Goal: Task Accomplishment & Management: Manage account settings

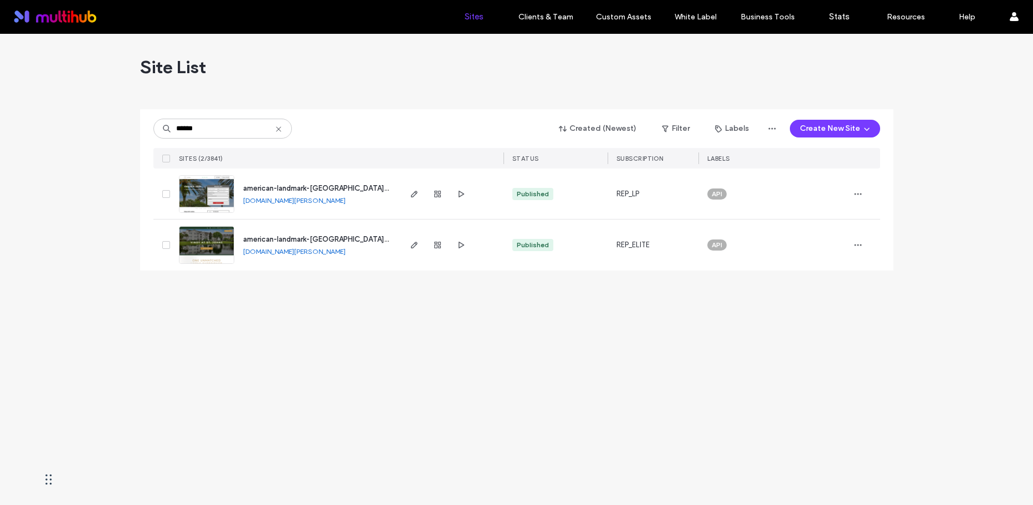
type input "******"
click at [318, 252] on link "american-landmark-vinoy-at-st-johns.multiscreensite.com" at bounding box center [294, 251] width 103 height 8
click at [415, 248] on icon "button" at bounding box center [414, 244] width 9 height 9
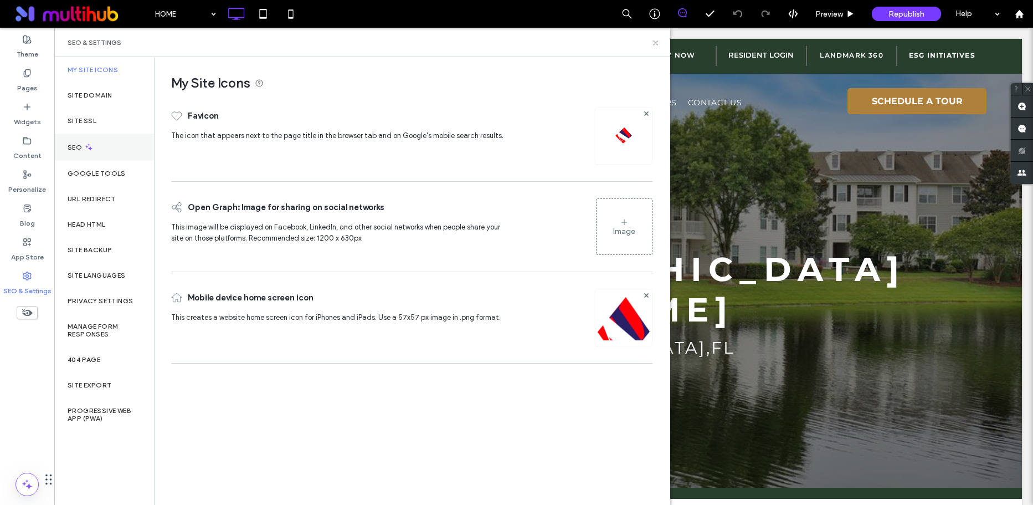
click at [88, 153] on div "SEO" at bounding box center [104, 147] width 100 height 27
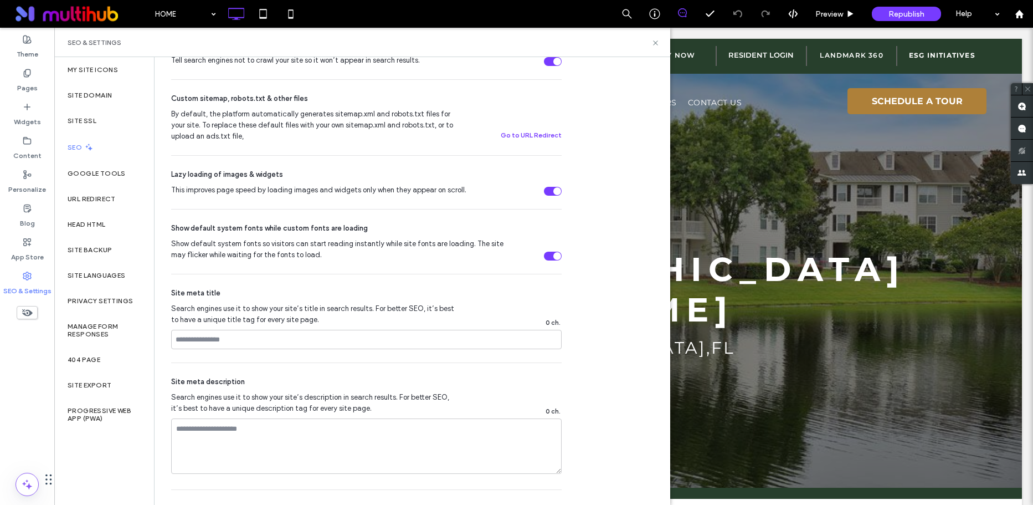
scroll to position [544, 0]
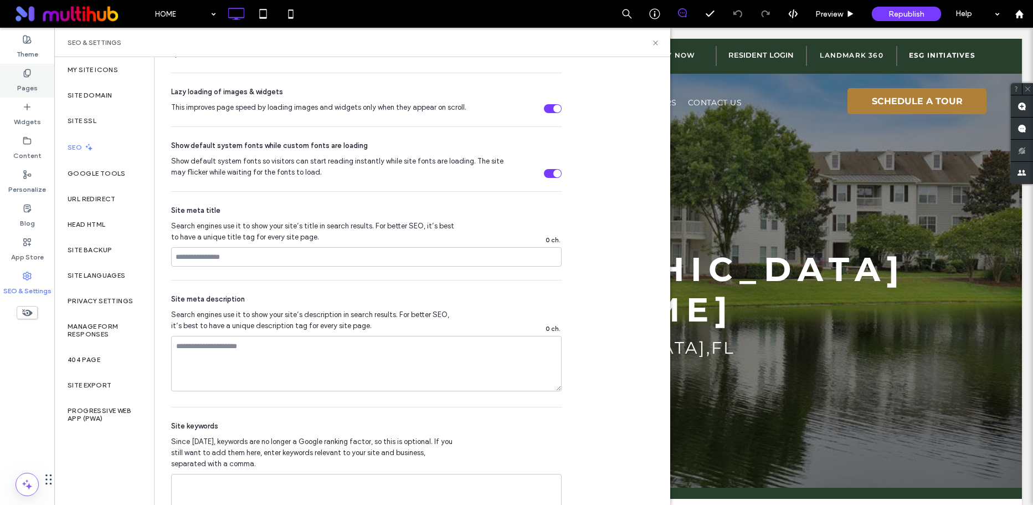
click at [38, 78] on div "Pages" at bounding box center [27, 81] width 54 height 34
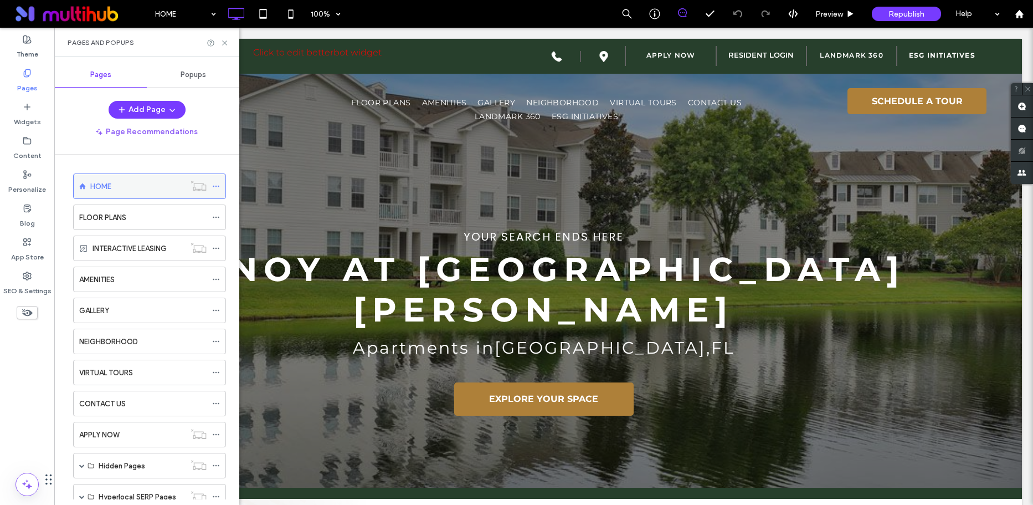
click at [214, 188] on icon at bounding box center [216, 186] width 8 height 8
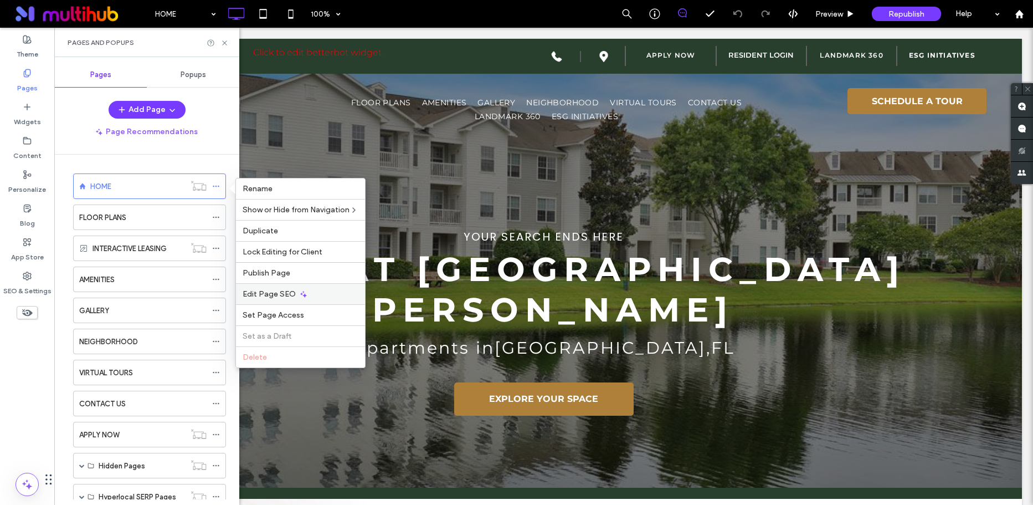
click at [295, 293] on div "Edit Page SEO" at bounding box center [300, 293] width 129 height 21
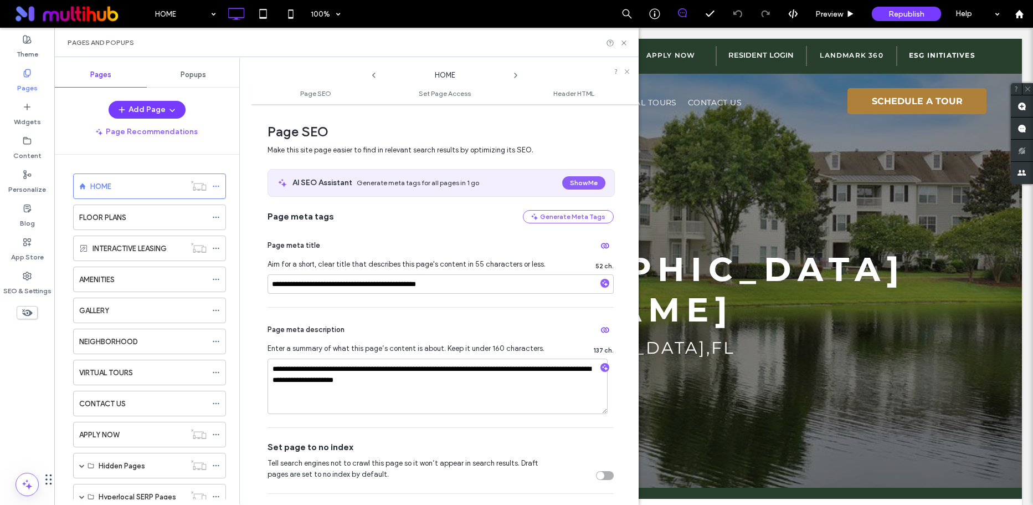
click at [513, 76] on icon at bounding box center [515, 75] width 9 height 9
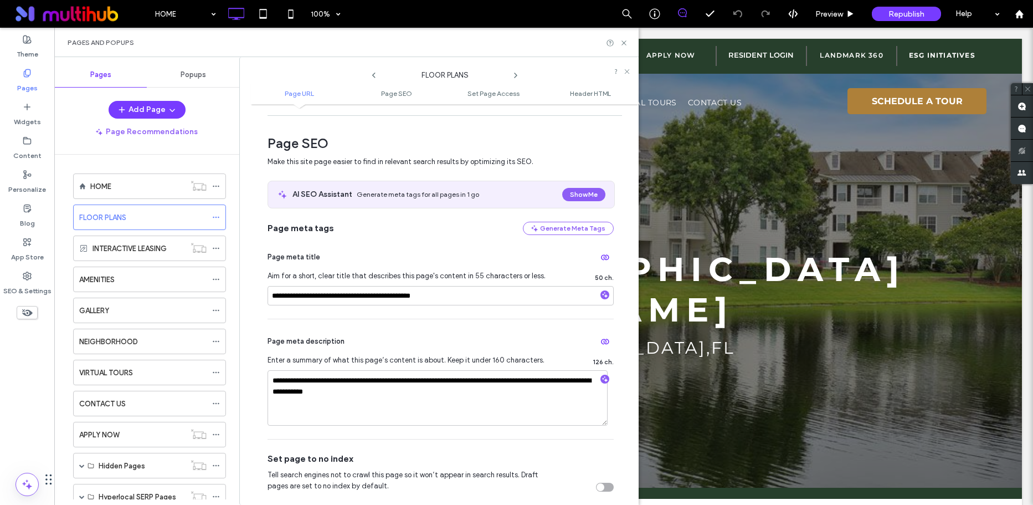
scroll to position [137, 0]
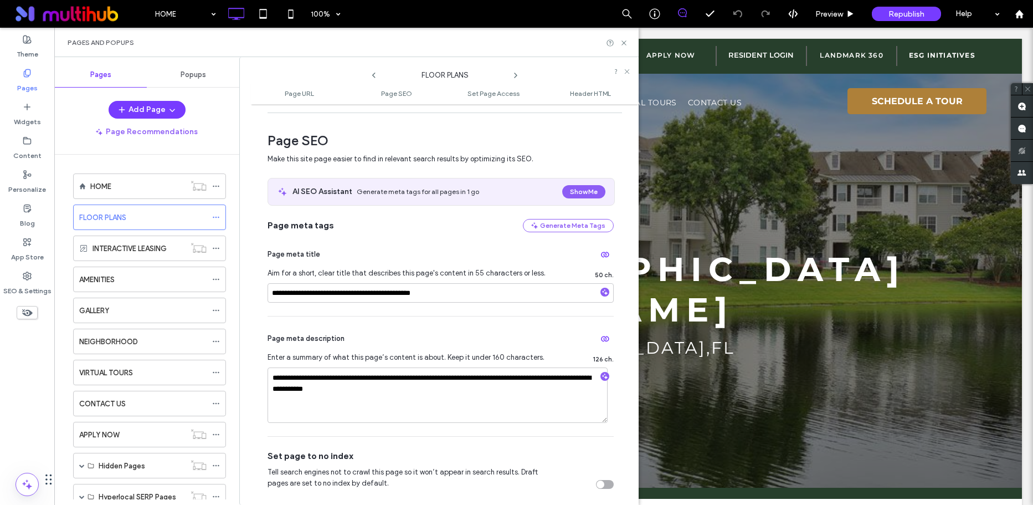
click at [513, 76] on icon at bounding box center [515, 75] width 9 height 9
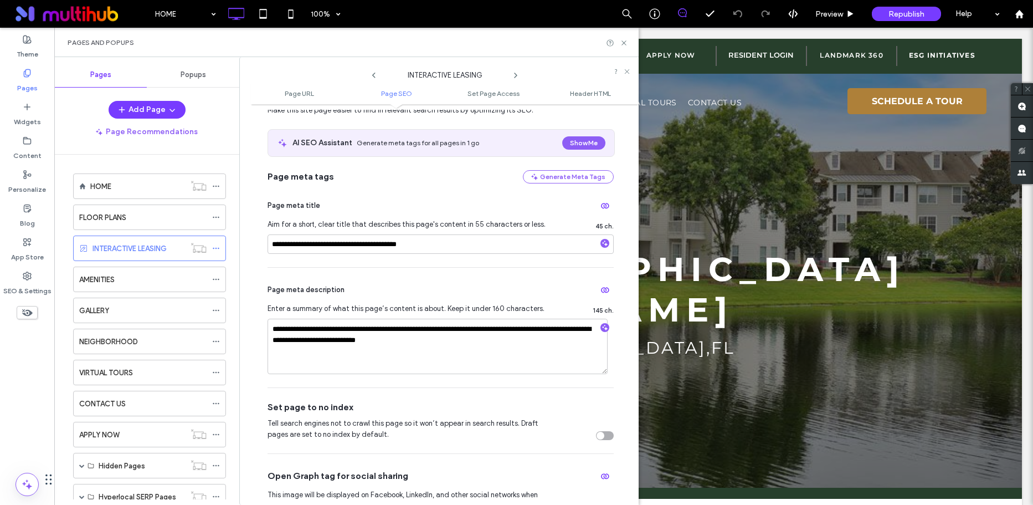
scroll to position [194, 0]
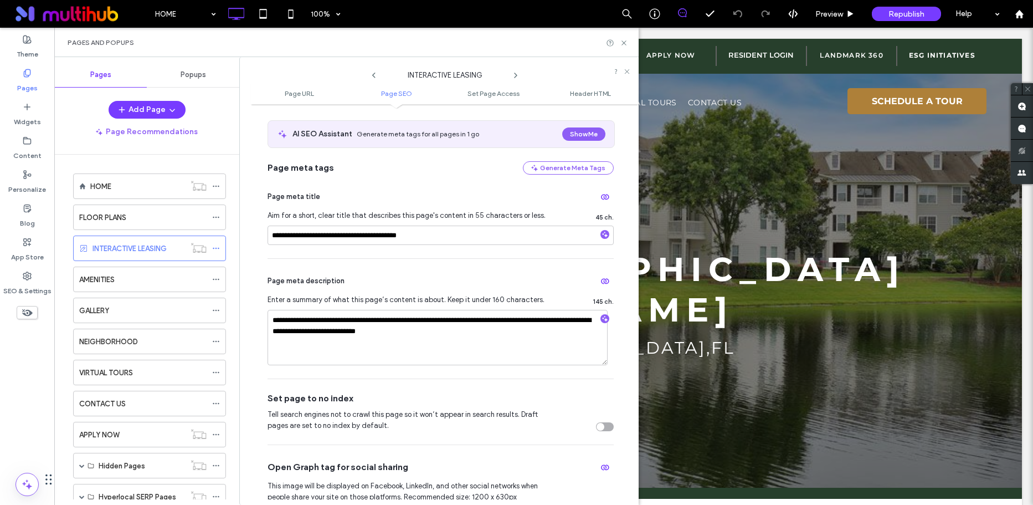
click at [517, 72] on icon at bounding box center [515, 75] width 9 height 9
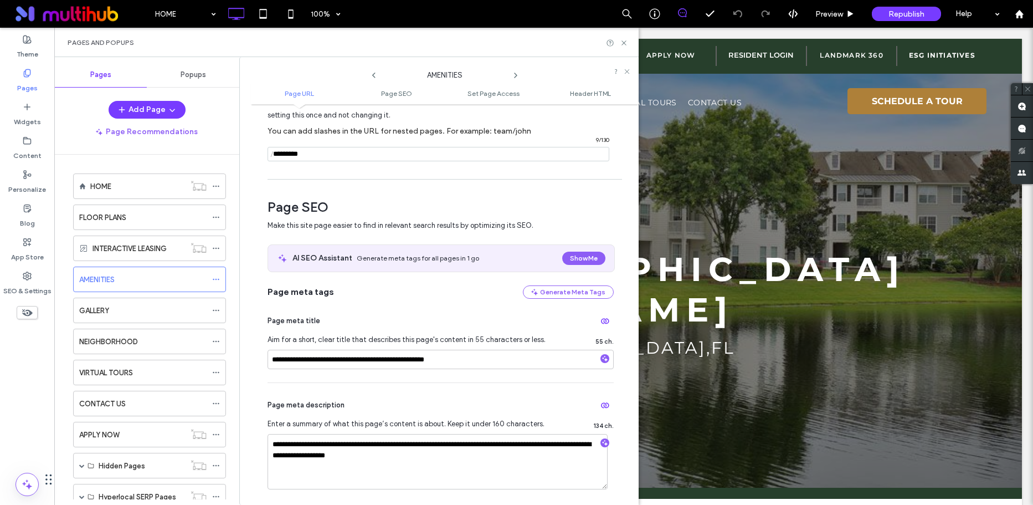
scroll to position [197, 0]
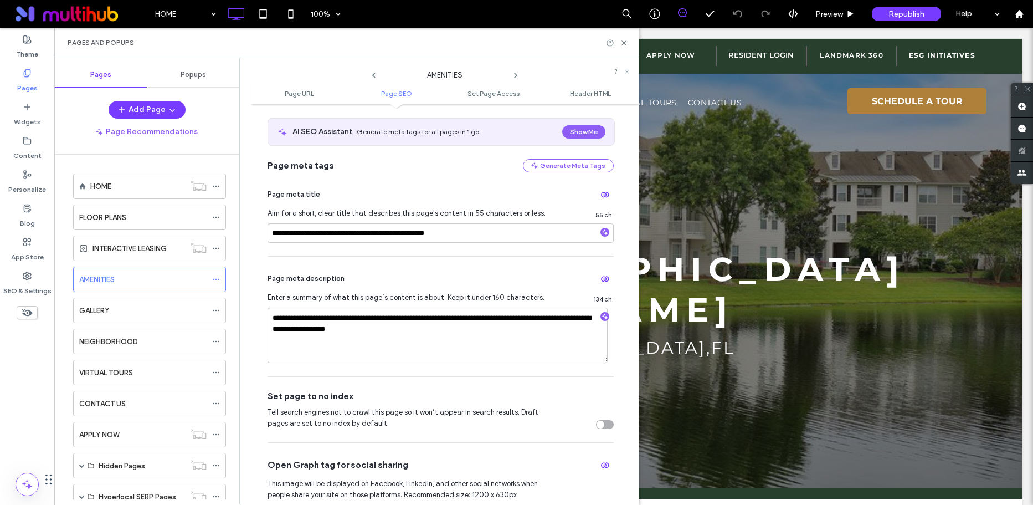
click at [513, 74] on icon at bounding box center [515, 75] width 9 height 9
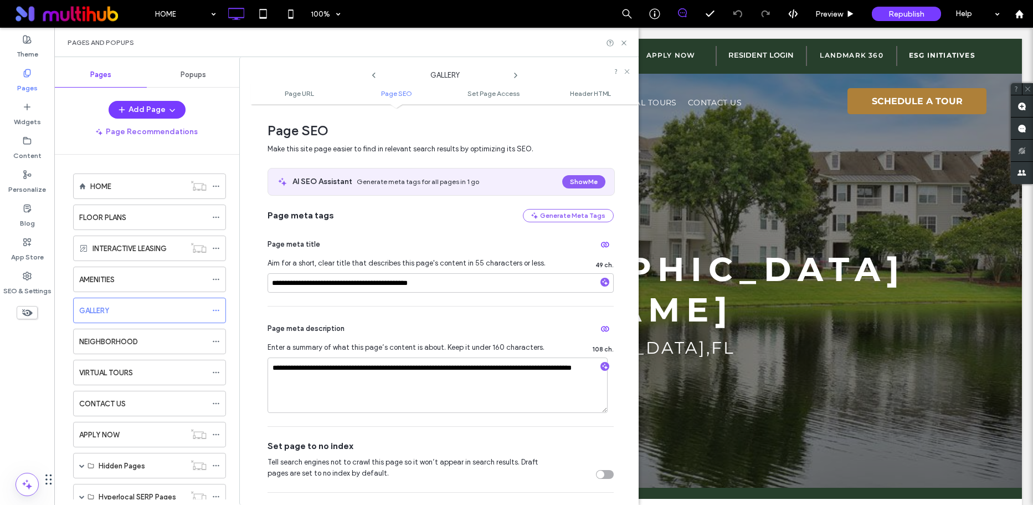
scroll to position [158, 0]
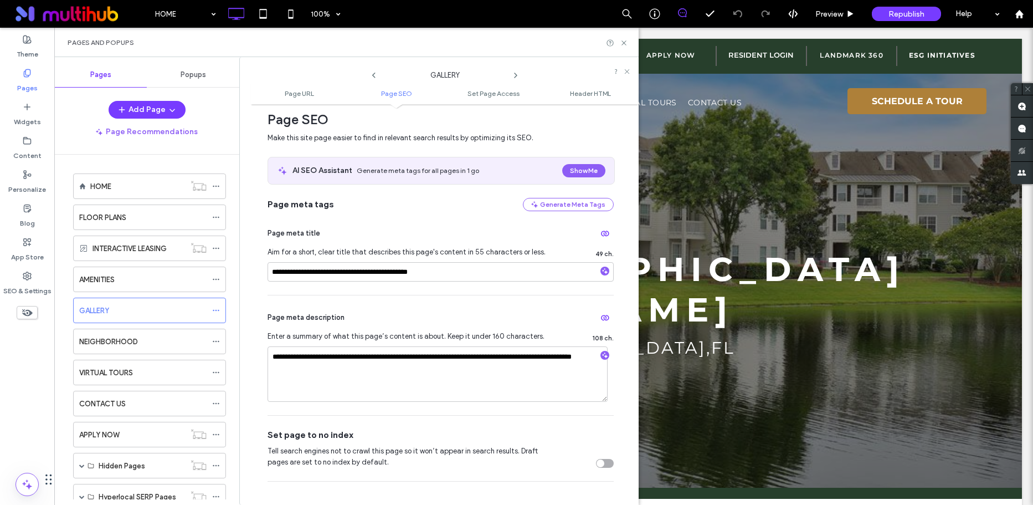
click at [515, 76] on use at bounding box center [516, 75] width 2 height 4
click at [513, 76] on icon at bounding box center [515, 75] width 9 height 9
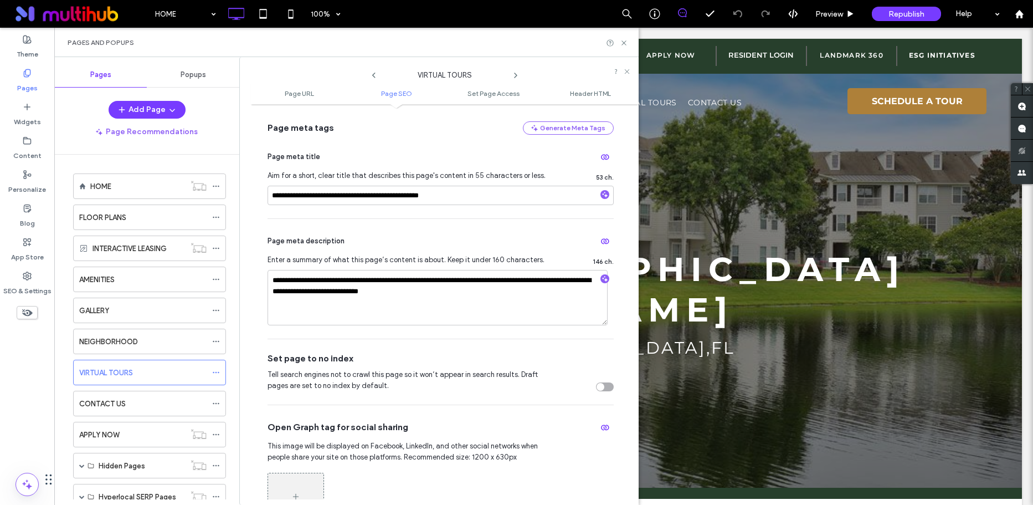
scroll to position [235, 0]
click at [517, 73] on icon at bounding box center [515, 75] width 9 height 9
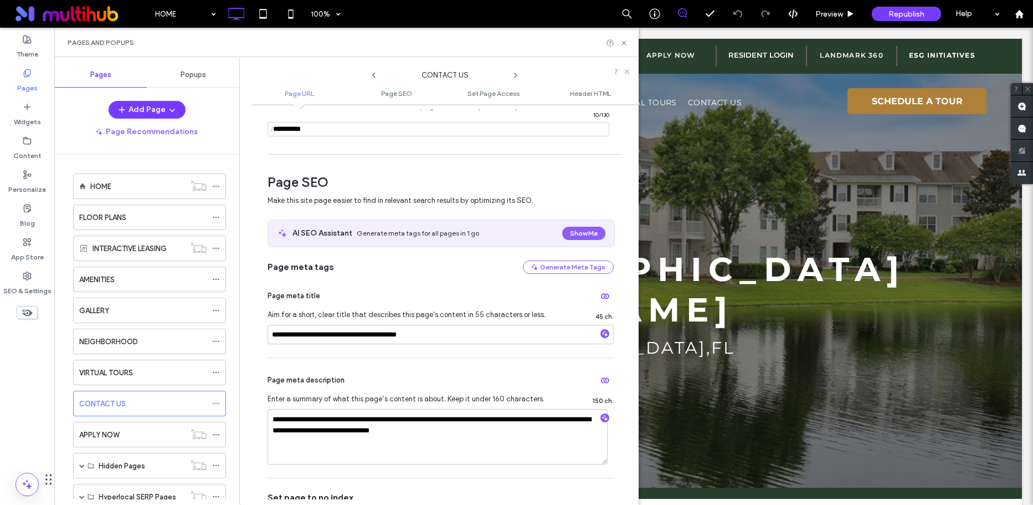
scroll to position [103, 0]
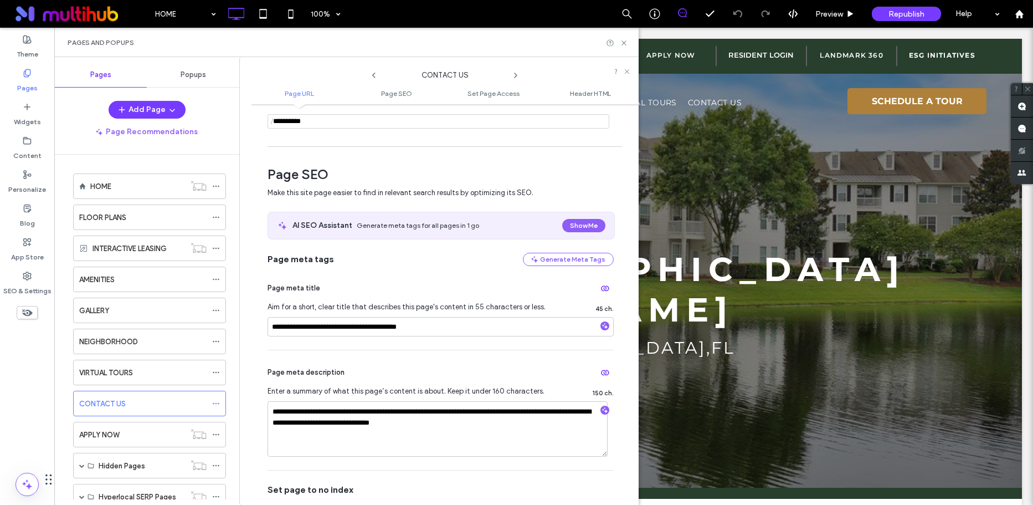
click at [515, 75] on icon at bounding box center [515, 75] width 9 height 9
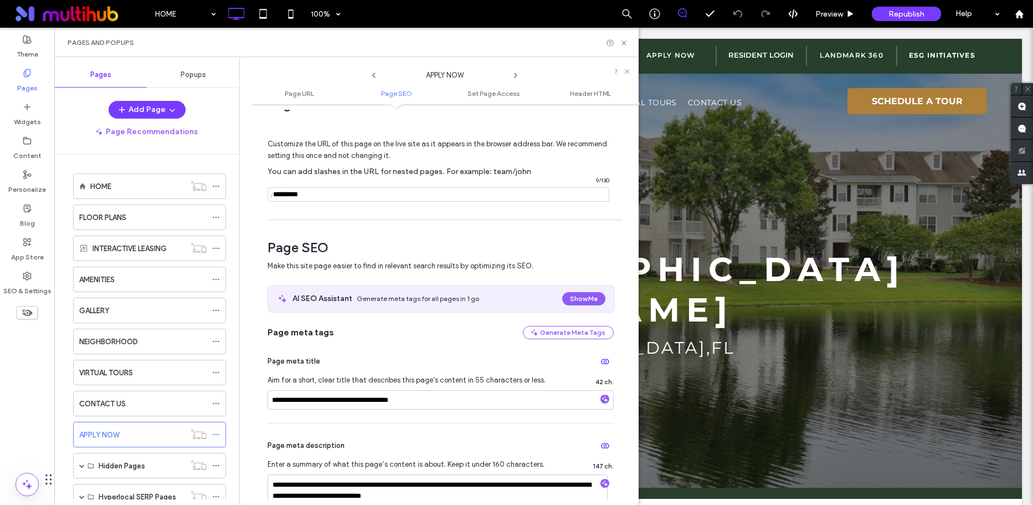
scroll to position [219, 0]
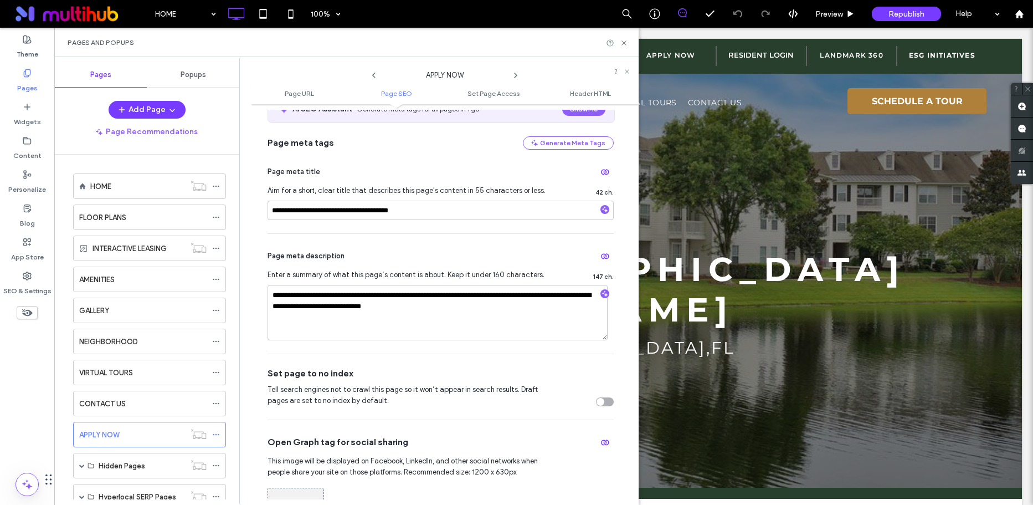
click at [517, 74] on icon at bounding box center [515, 75] width 9 height 9
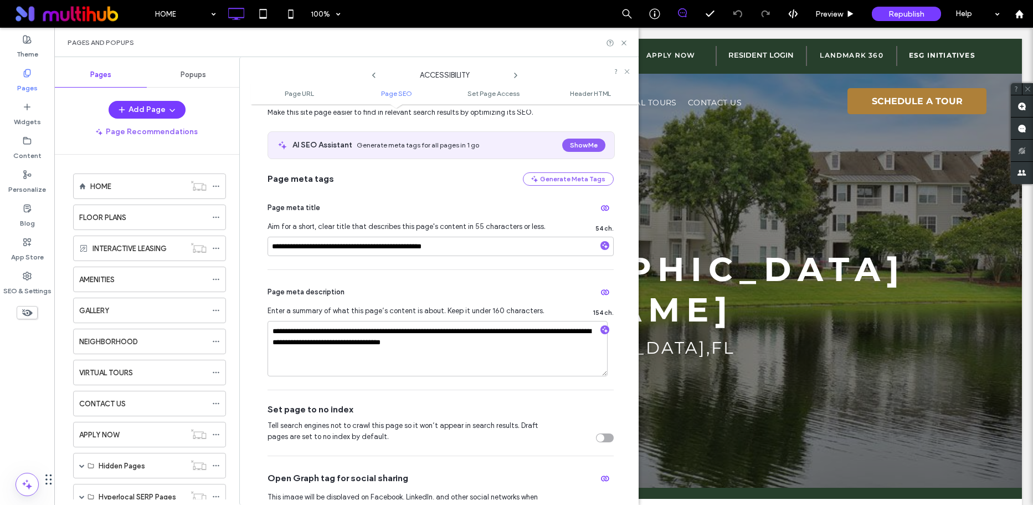
scroll to position [186, 0]
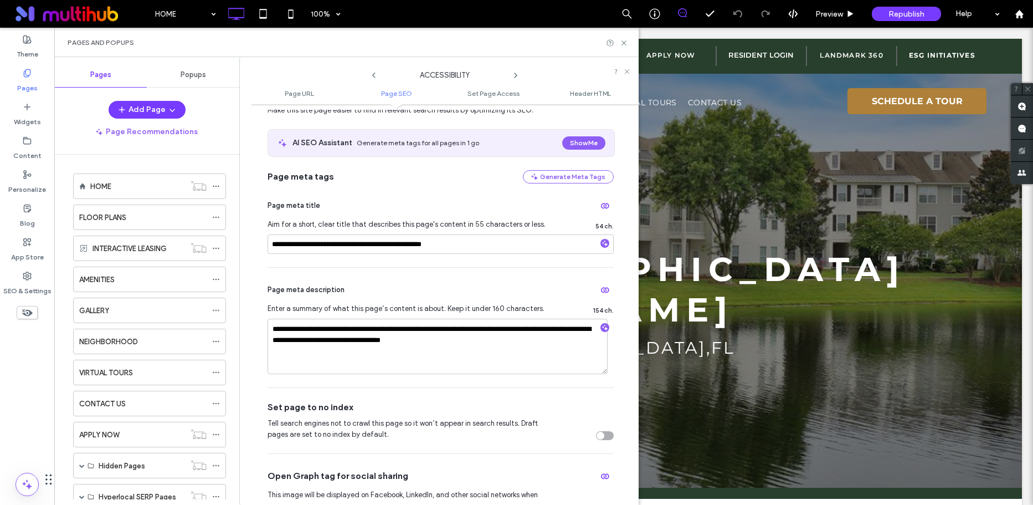
click at [515, 76] on use at bounding box center [516, 75] width 2 height 4
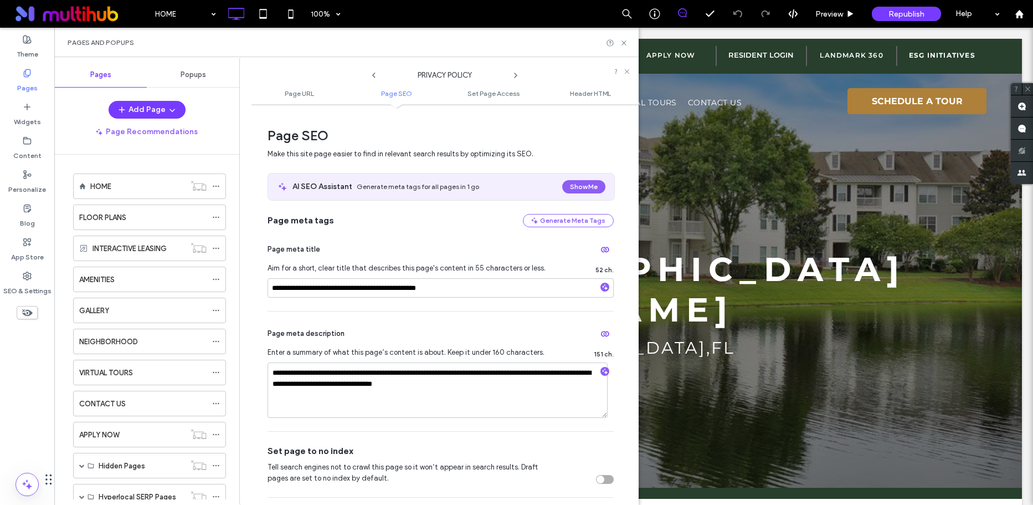
scroll to position [184, 0]
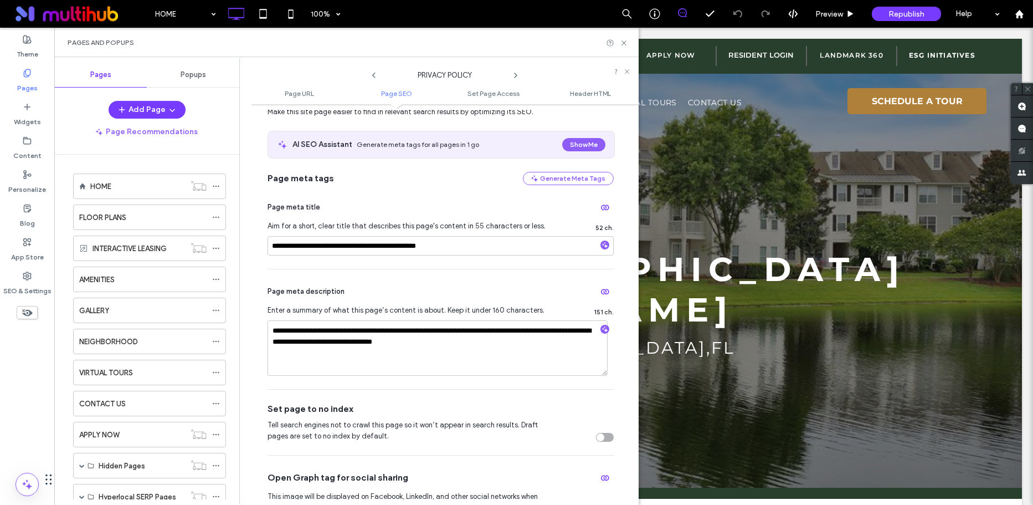
click at [519, 74] on icon at bounding box center [515, 75] width 9 height 9
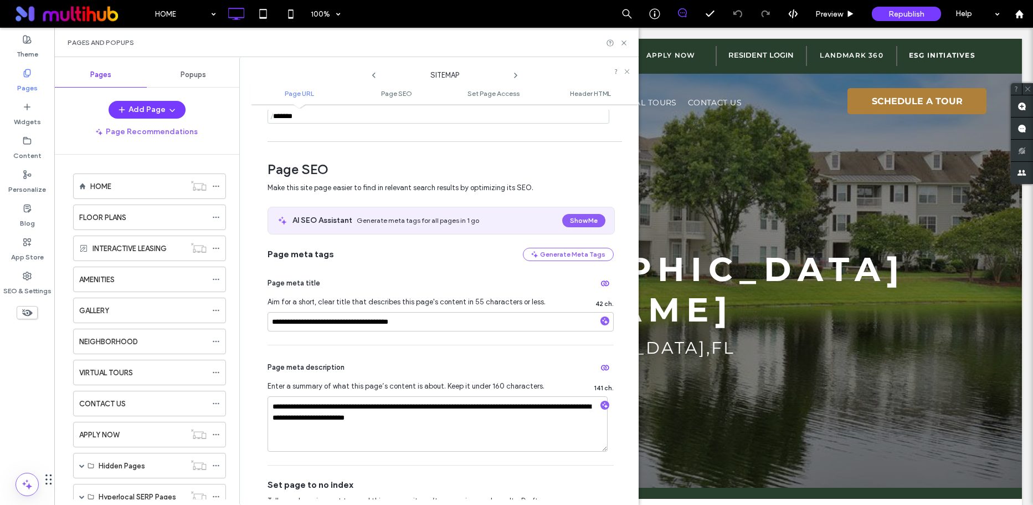
scroll to position [110, 0]
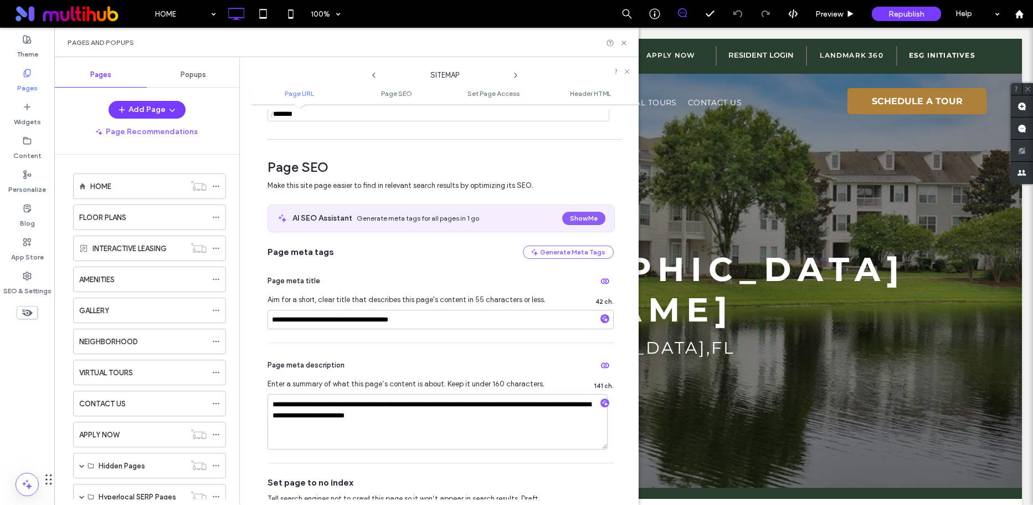
click at [516, 76] on icon at bounding box center [515, 75] width 9 height 9
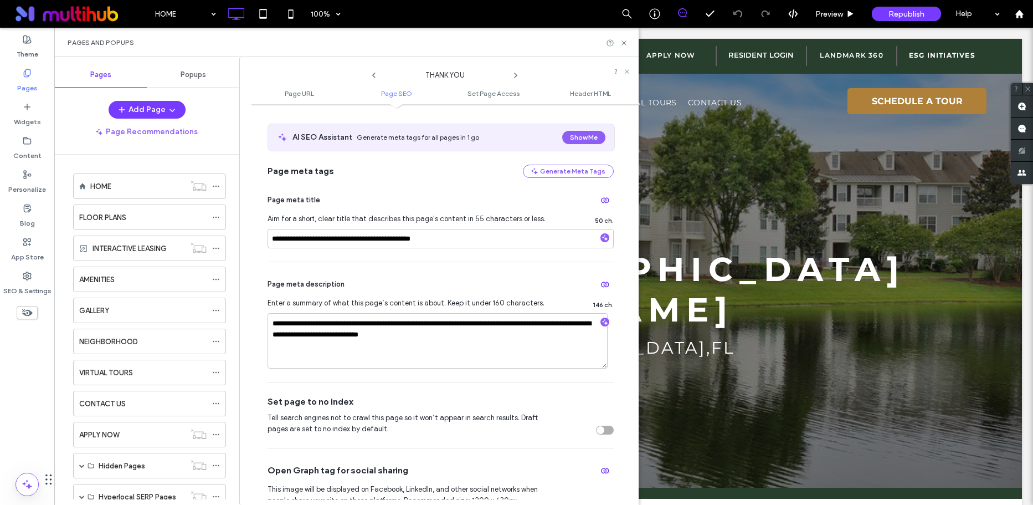
scroll to position [201, 0]
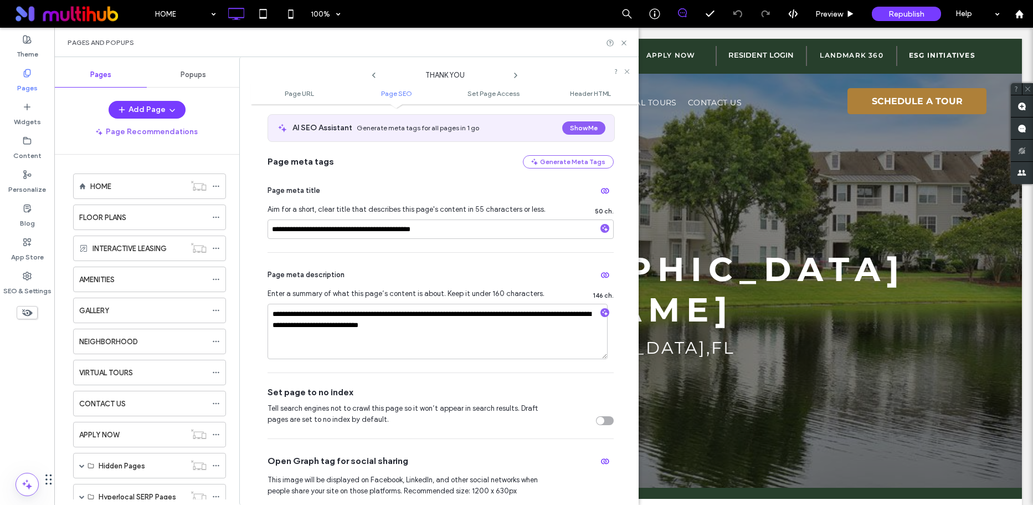
click at [514, 78] on icon at bounding box center [515, 75] width 9 height 9
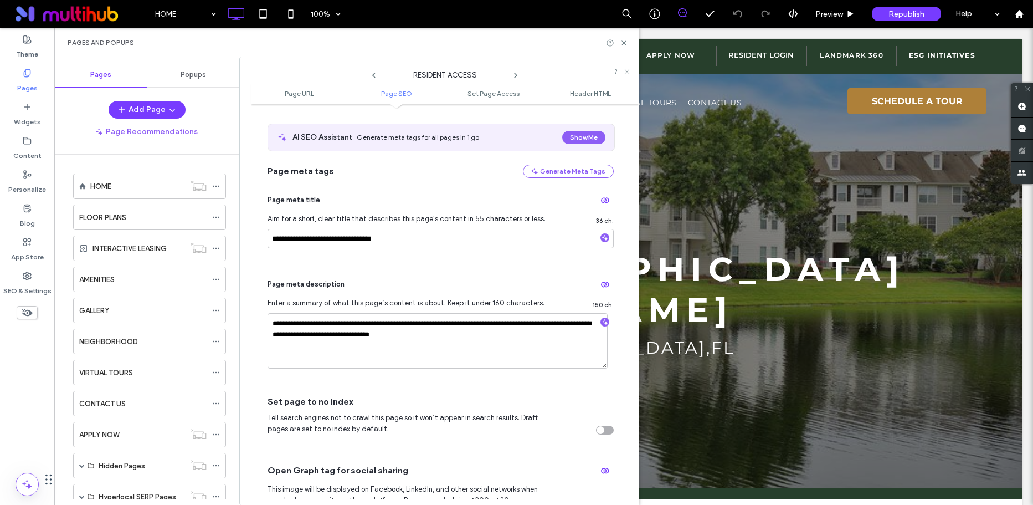
scroll to position [199, 0]
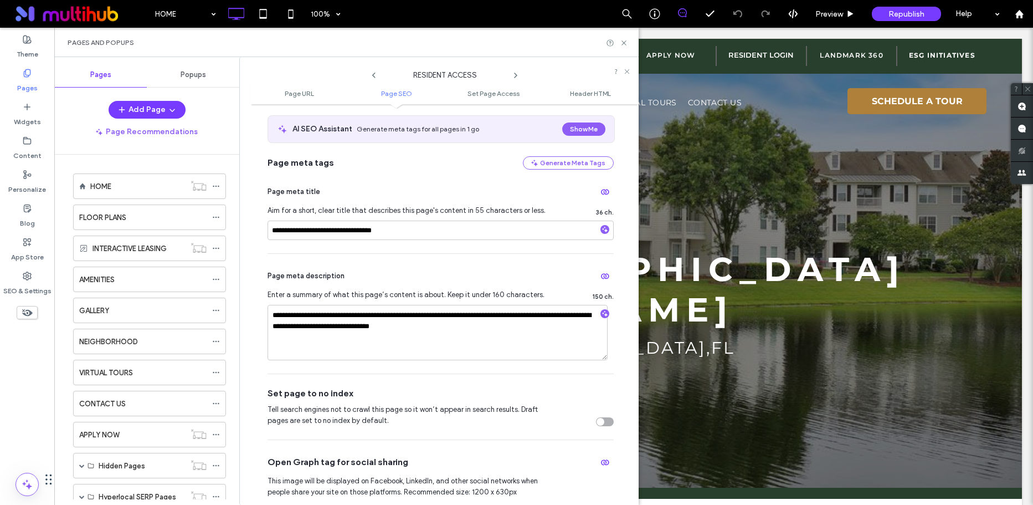
click at [515, 73] on use at bounding box center [516, 75] width 2 height 4
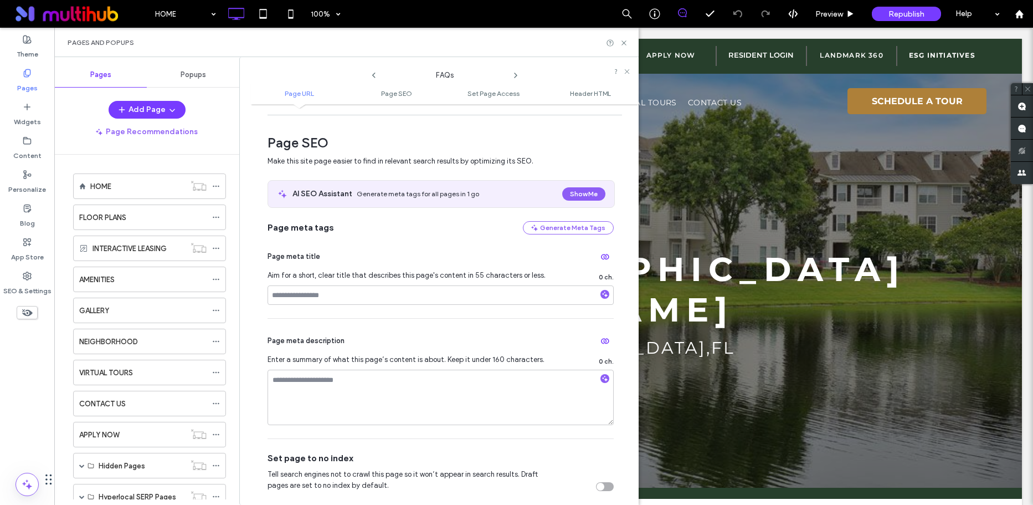
scroll to position [167, 0]
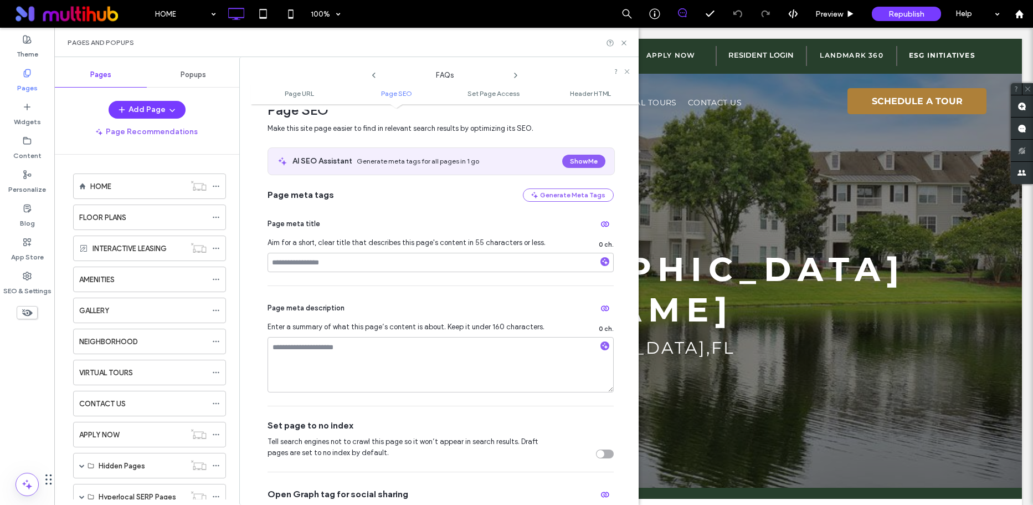
click at [515, 76] on use at bounding box center [516, 75] width 2 height 4
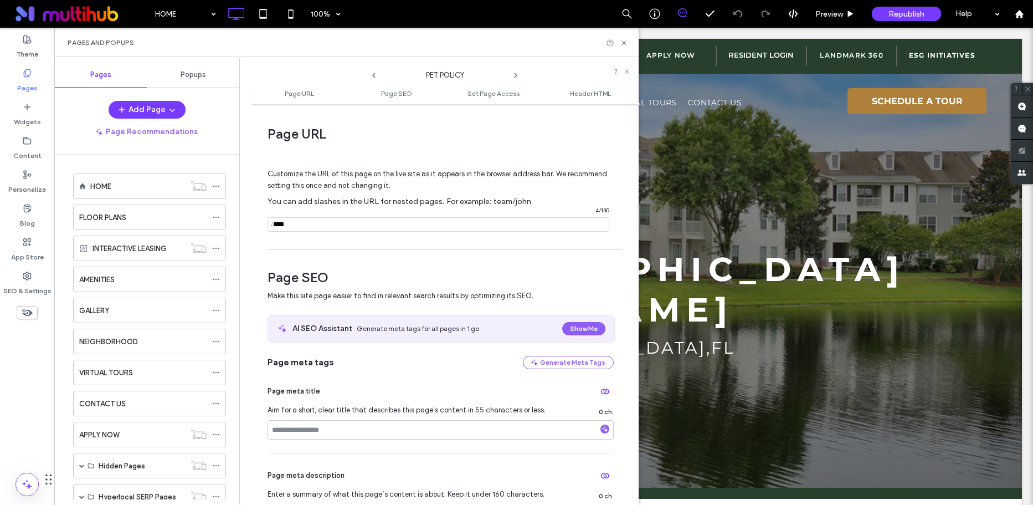
click at [514, 76] on icon at bounding box center [515, 75] width 9 height 9
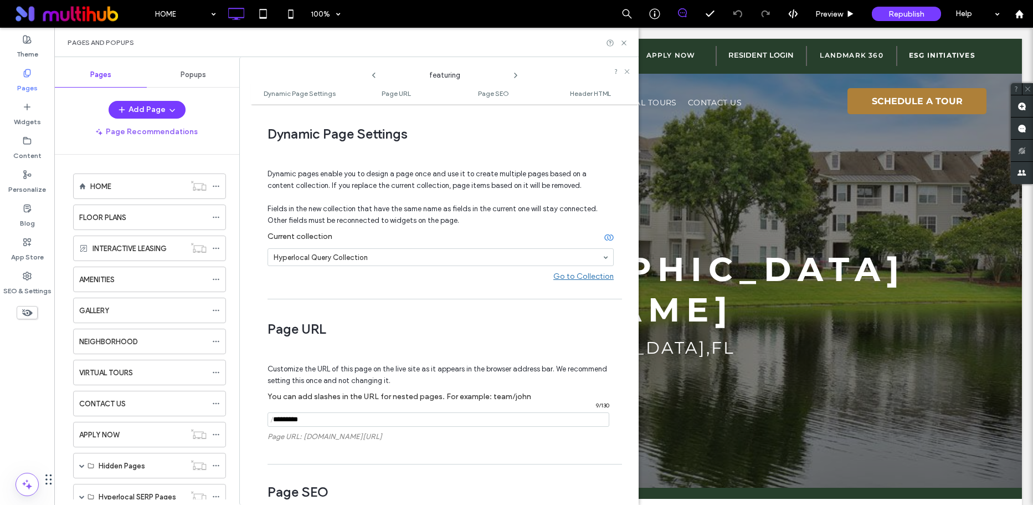
click at [514, 76] on icon at bounding box center [515, 75] width 9 height 9
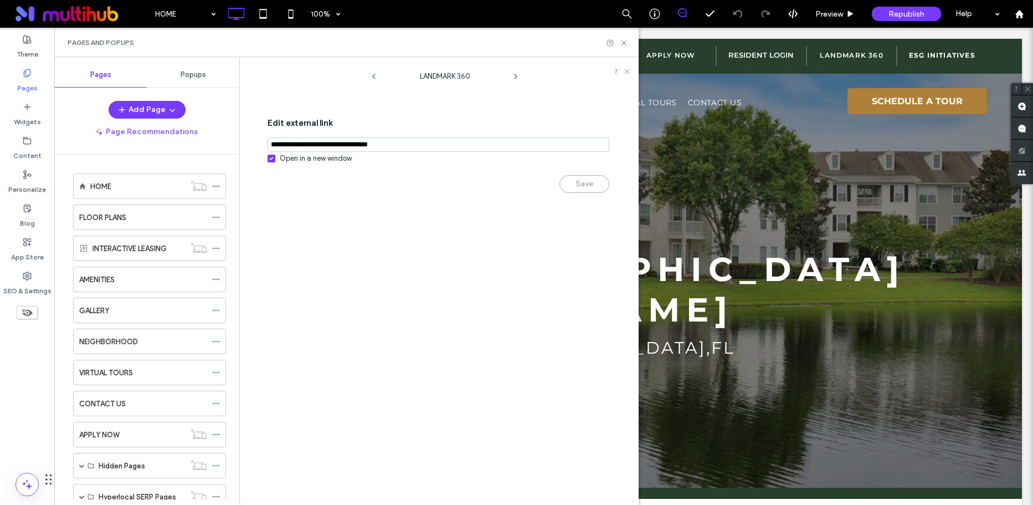
click at [514, 76] on icon at bounding box center [515, 76] width 9 height 9
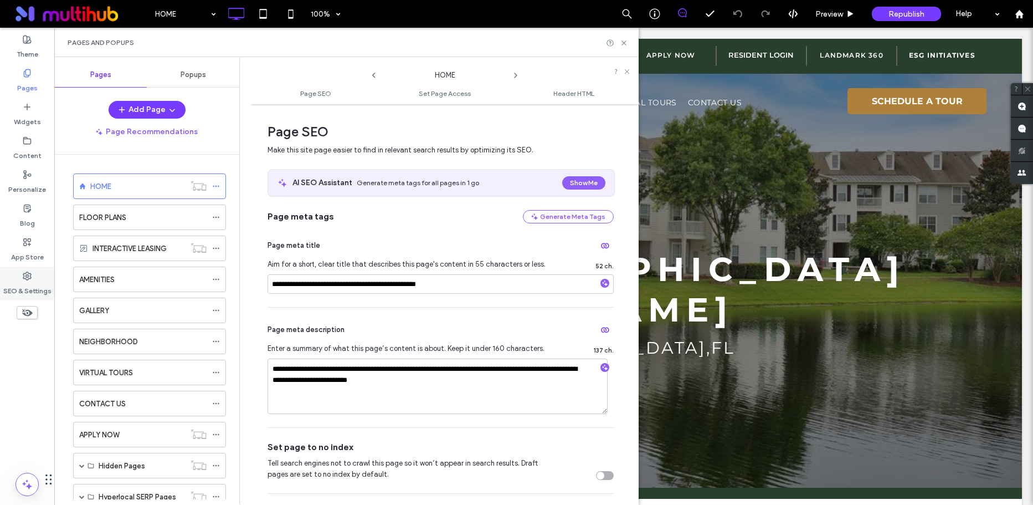
click at [40, 288] on label "SEO & Settings" at bounding box center [27, 288] width 48 height 16
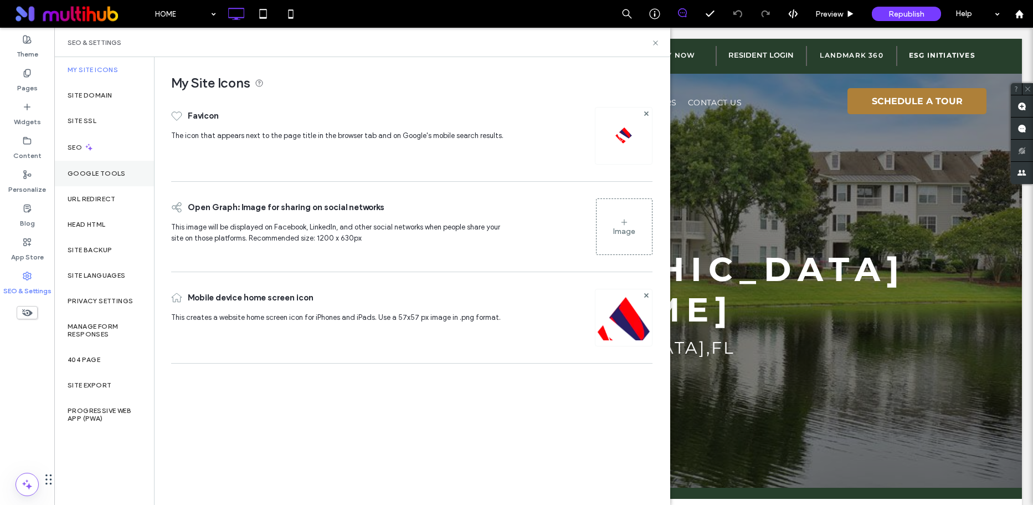
click at [95, 172] on label "Google Tools" at bounding box center [97, 174] width 58 height 8
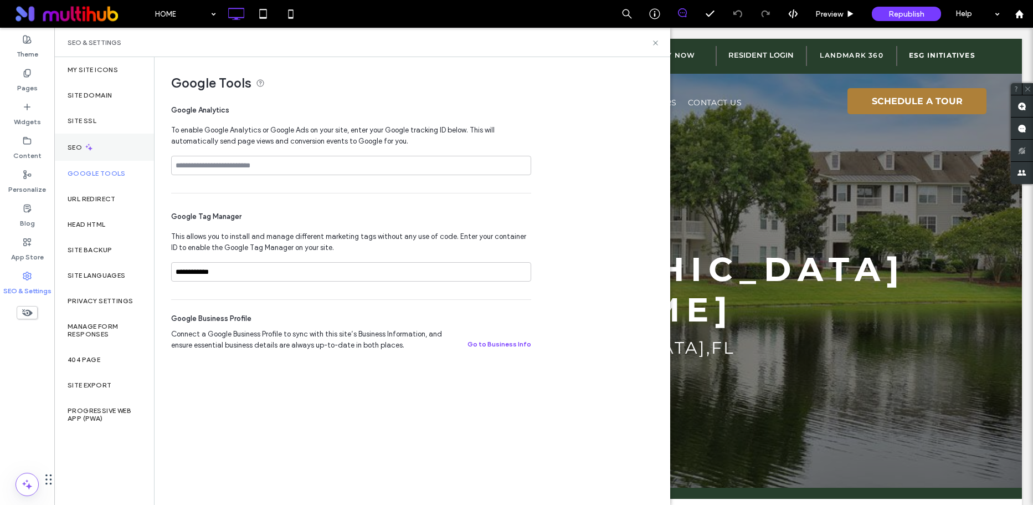
click at [101, 154] on div "SEO" at bounding box center [104, 147] width 100 height 27
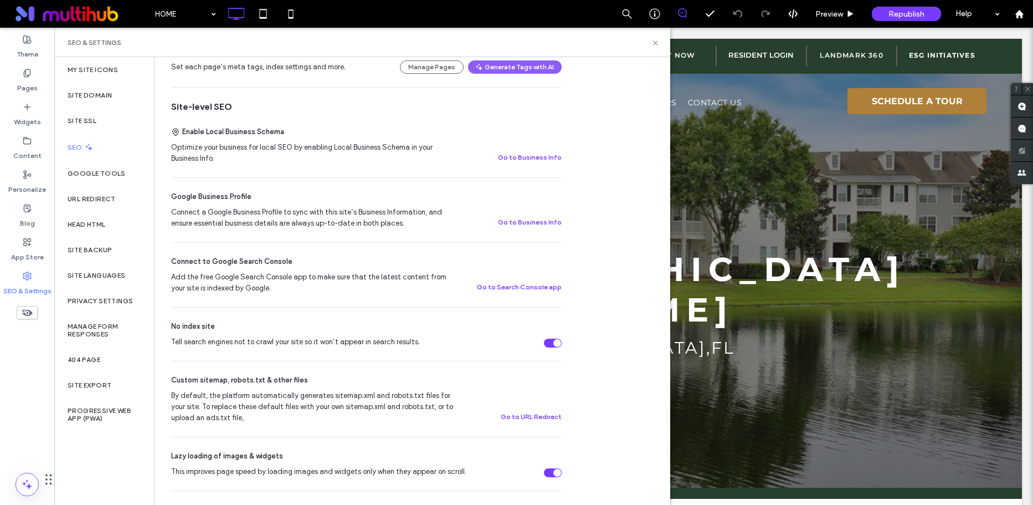
scroll to position [369, 0]
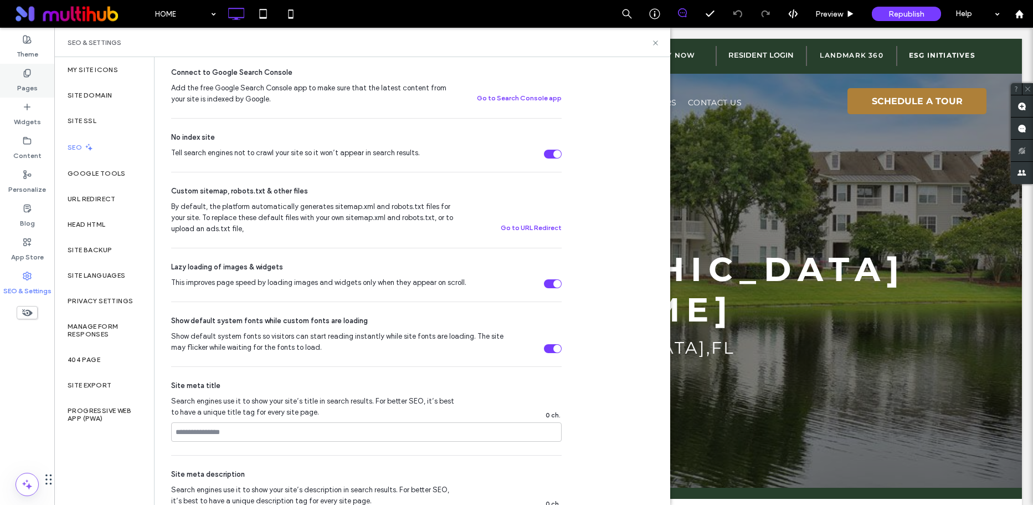
click at [30, 84] on label "Pages" at bounding box center [27, 86] width 21 height 16
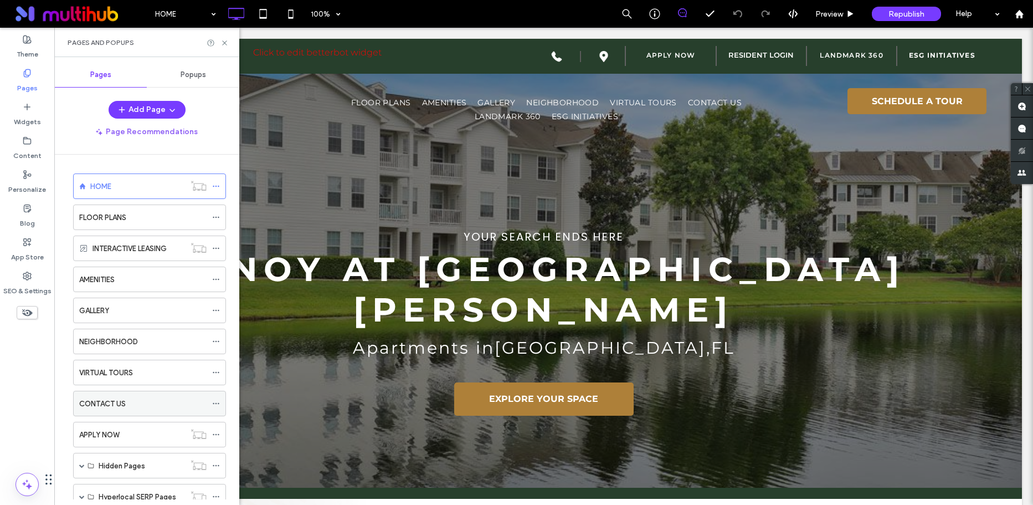
click at [112, 406] on label "CONTACT US" at bounding box center [102, 403] width 47 height 19
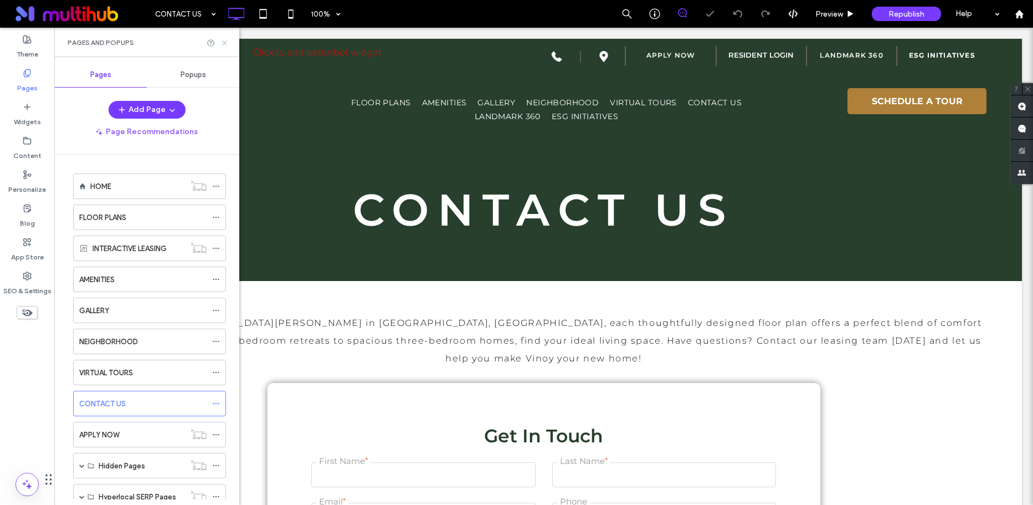
click at [224, 40] on icon at bounding box center [225, 43] width 8 height 8
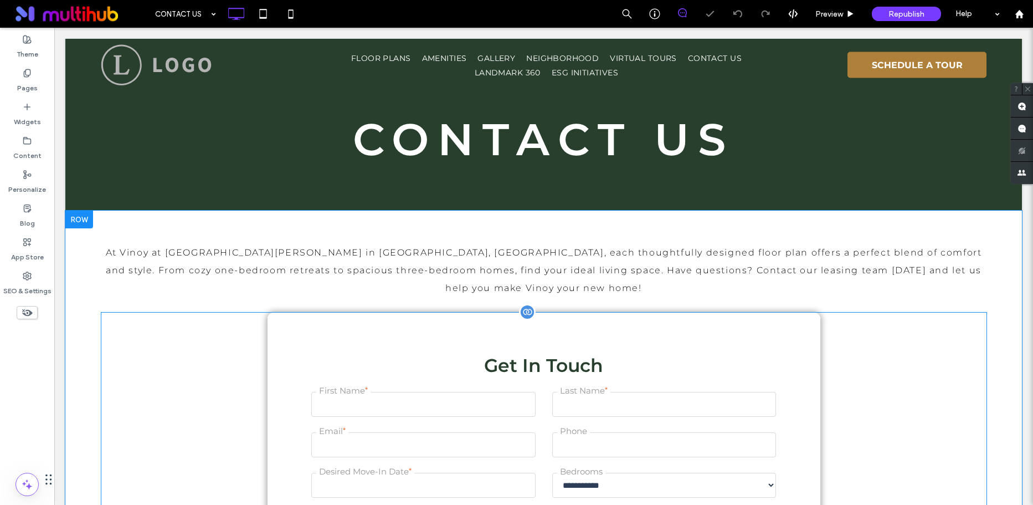
scroll to position [213, 0]
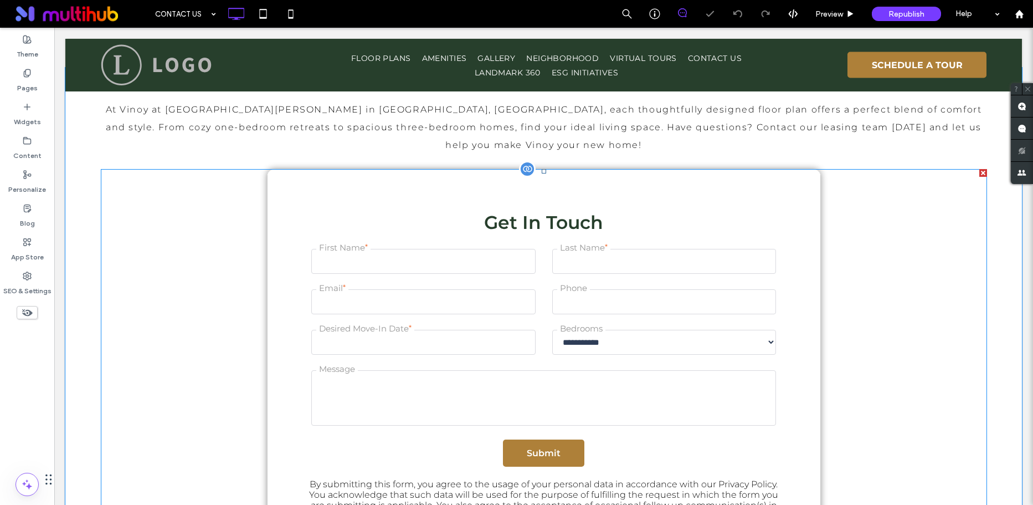
click at [458, 298] on span at bounding box center [544, 377] width 887 height 416
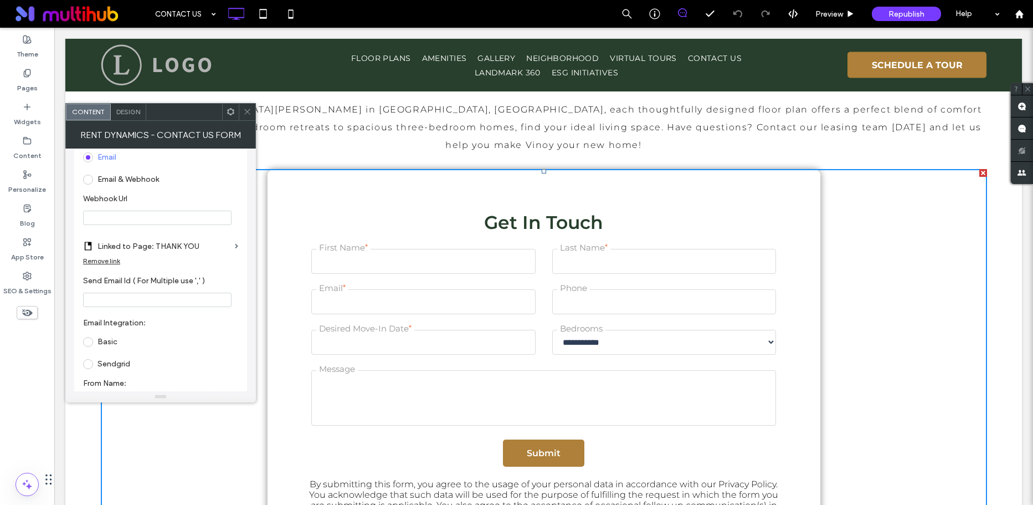
scroll to position [613, 0]
click at [176, 64] on div at bounding box center [543, 65] width 957 height 53
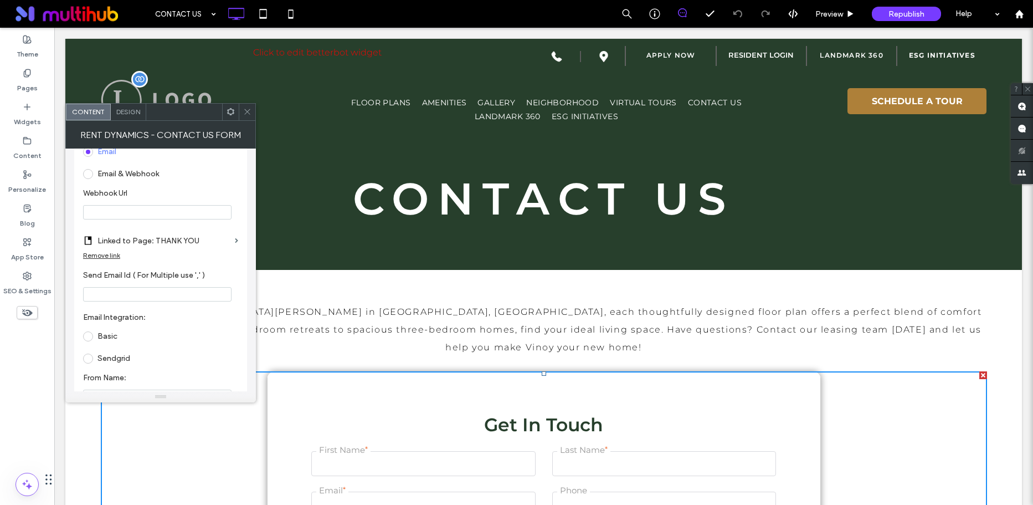
scroll to position [0, 0]
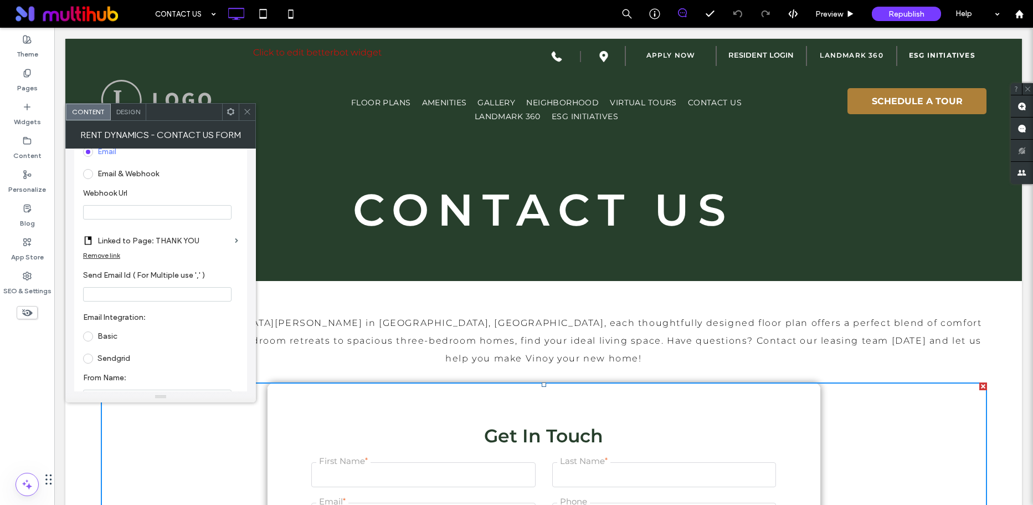
click at [245, 110] on icon at bounding box center [247, 112] width 8 height 8
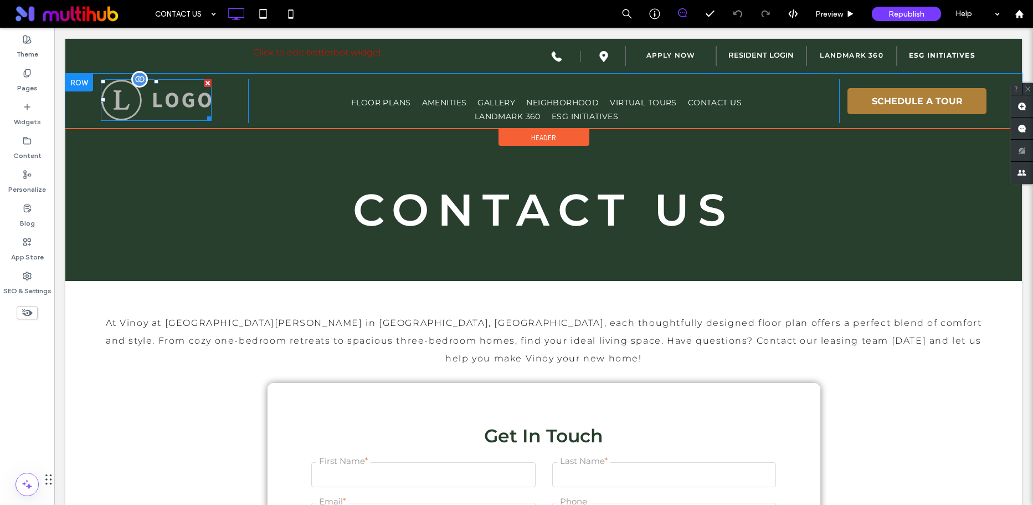
click at [188, 103] on img at bounding box center [156, 100] width 111 height 42
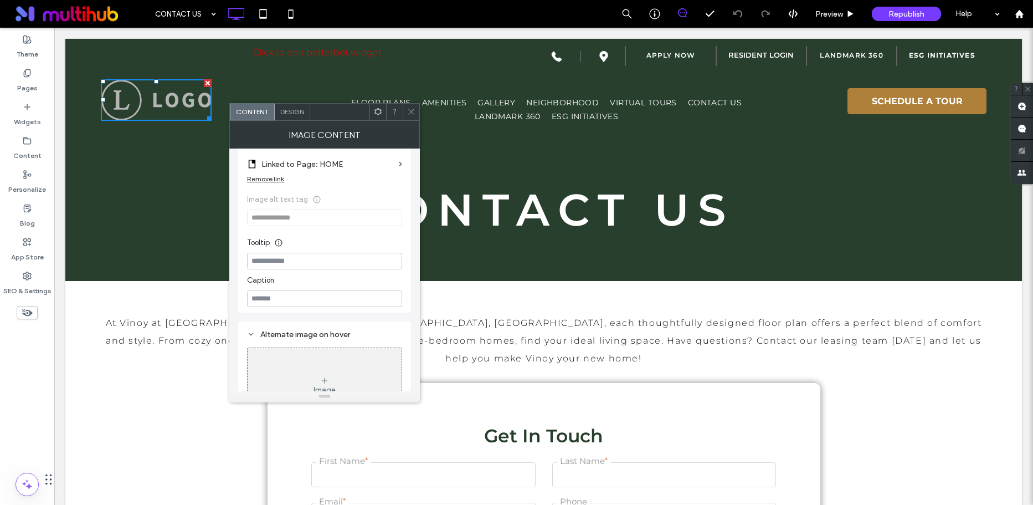
scroll to position [234, 0]
click at [412, 110] on icon at bounding box center [411, 112] width 8 height 8
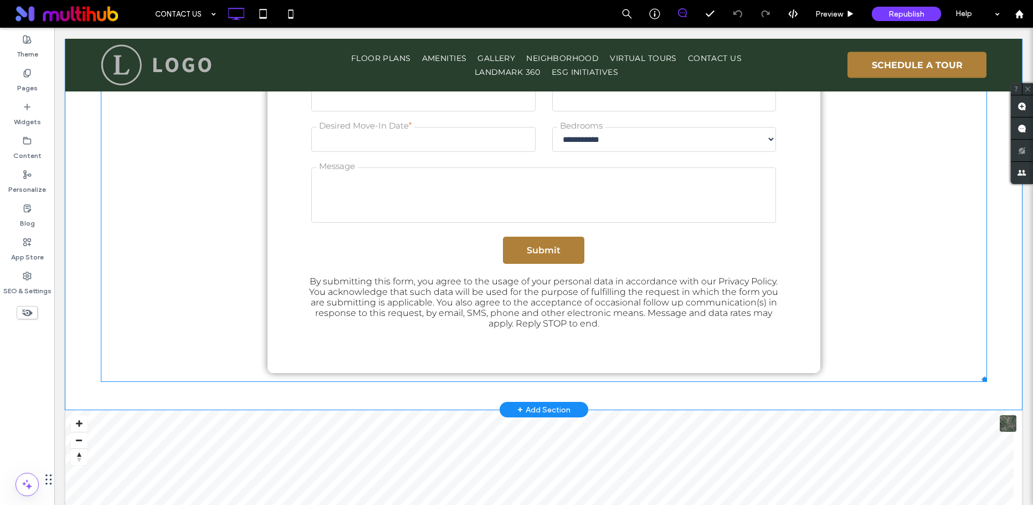
scroll to position [815, 0]
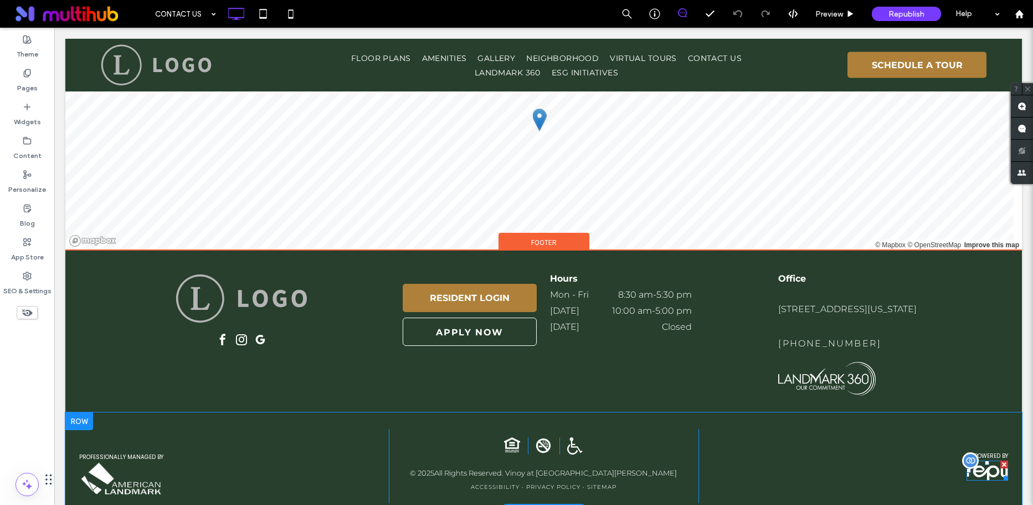
click at [984, 460] on img at bounding box center [988, 470] width 42 height 21
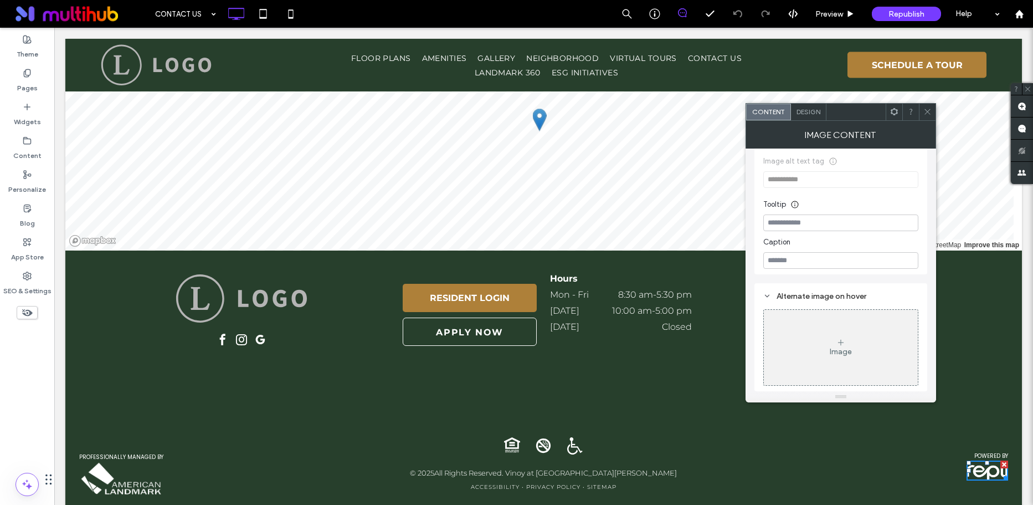
scroll to position [175, 0]
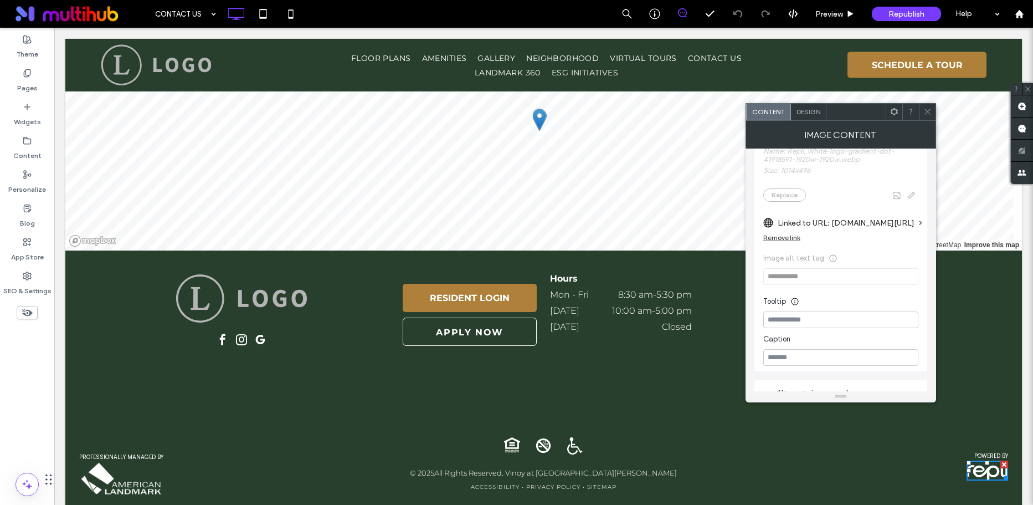
click at [931, 111] on icon at bounding box center [928, 112] width 8 height 8
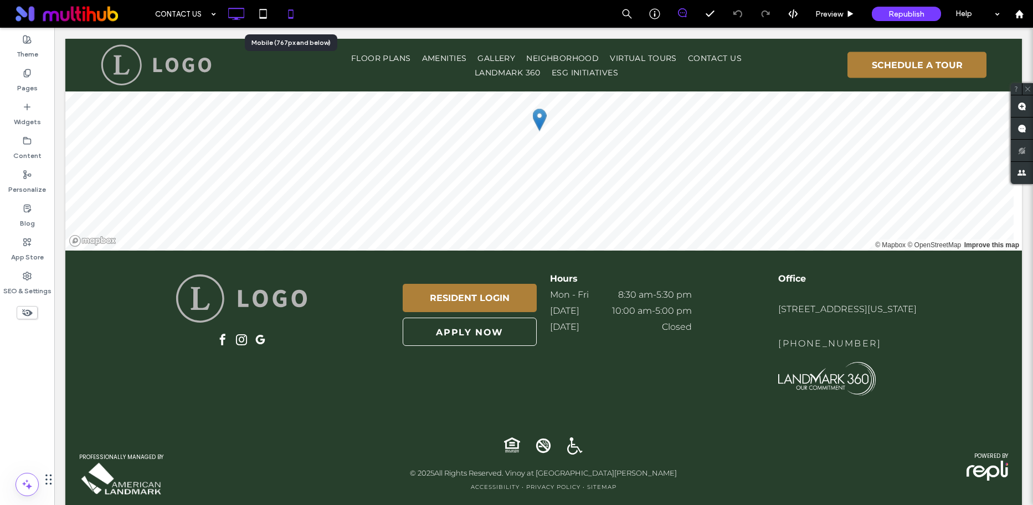
click at [286, 11] on icon at bounding box center [291, 14] width 22 height 22
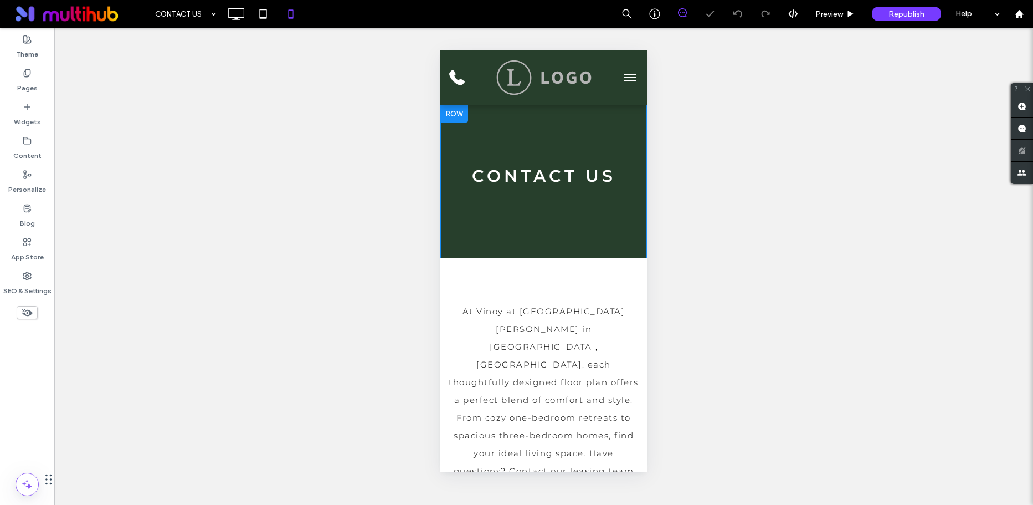
scroll to position [0, 0]
click at [625, 78] on span "menu" at bounding box center [631, 77] width 12 height 1
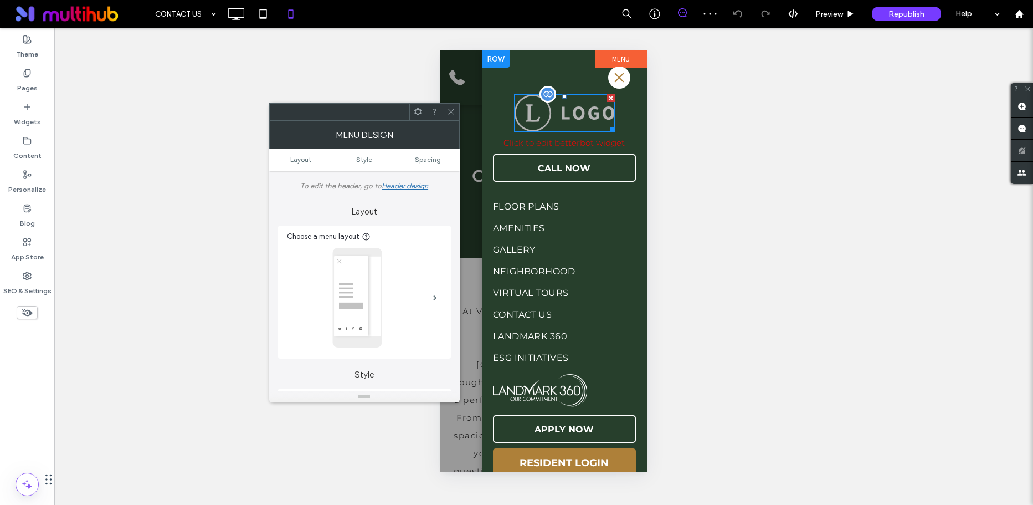
click at [575, 121] on img at bounding box center [564, 113] width 101 height 38
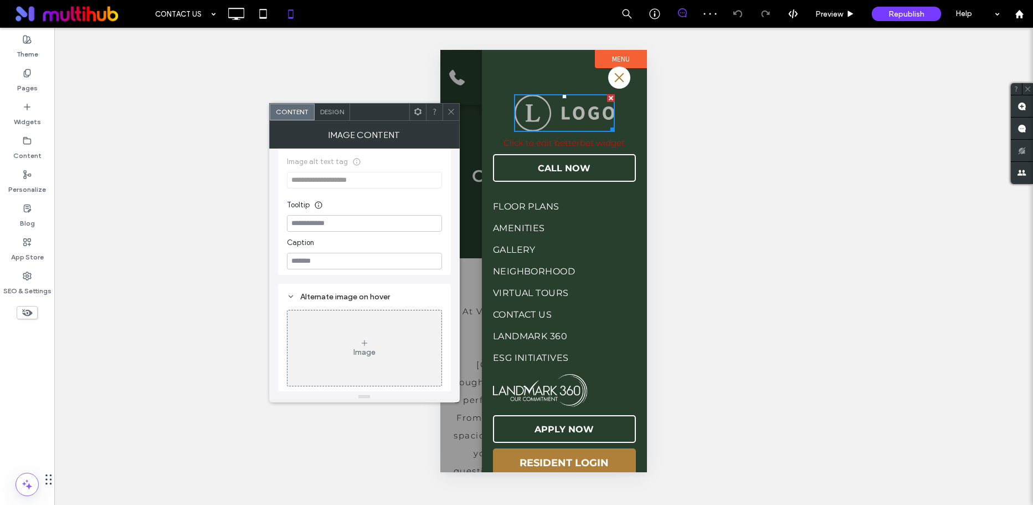
scroll to position [255, 0]
click at [519, 397] on img at bounding box center [540, 390] width 94 height 33
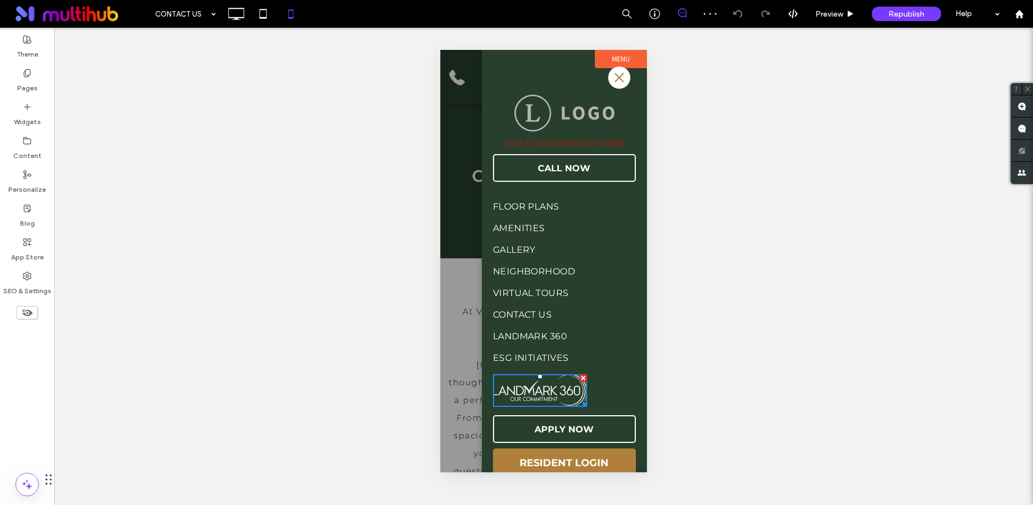
click at [534, 393] on img at bounding box center [540, 390] width 94 height 33
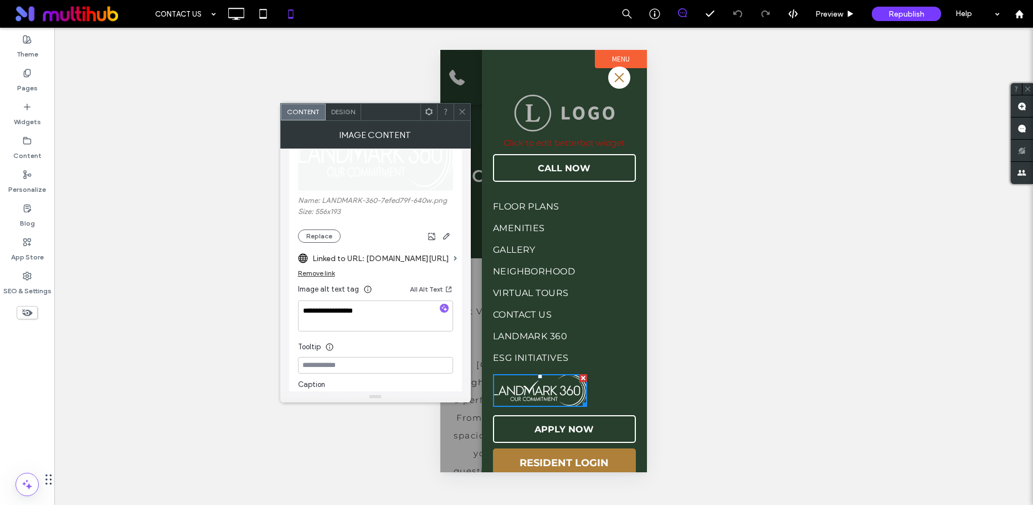
scroll to position [179, 0]
click at [428, 283] on button "All Alt Text" at bounding box center [431, 281] width 43 height 13
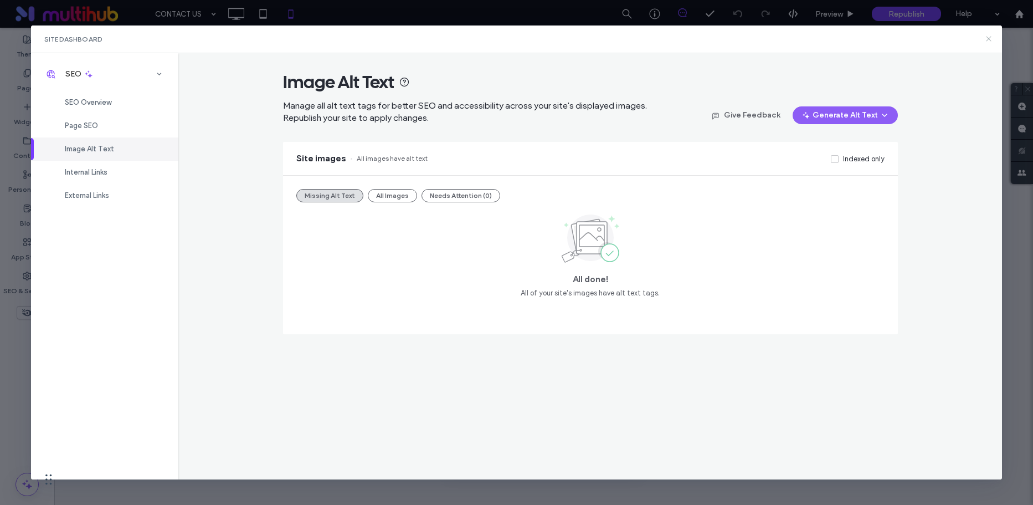
click at [990, 38] on use at bounding box center [989, 39] width 5 height 5
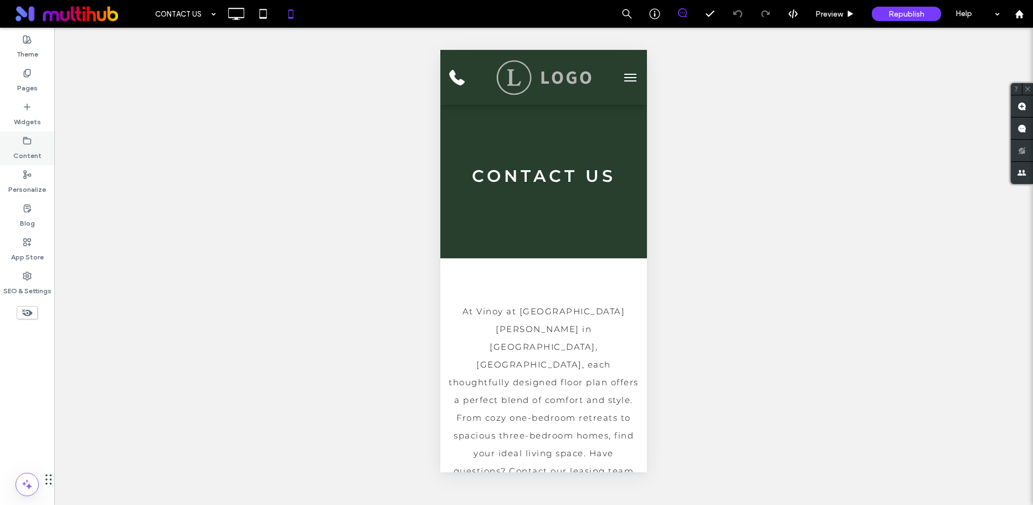
scroll to position [0, 0]
click at [19, 153] on label "Content" at bounding box center [27, 153] width 28 height 16
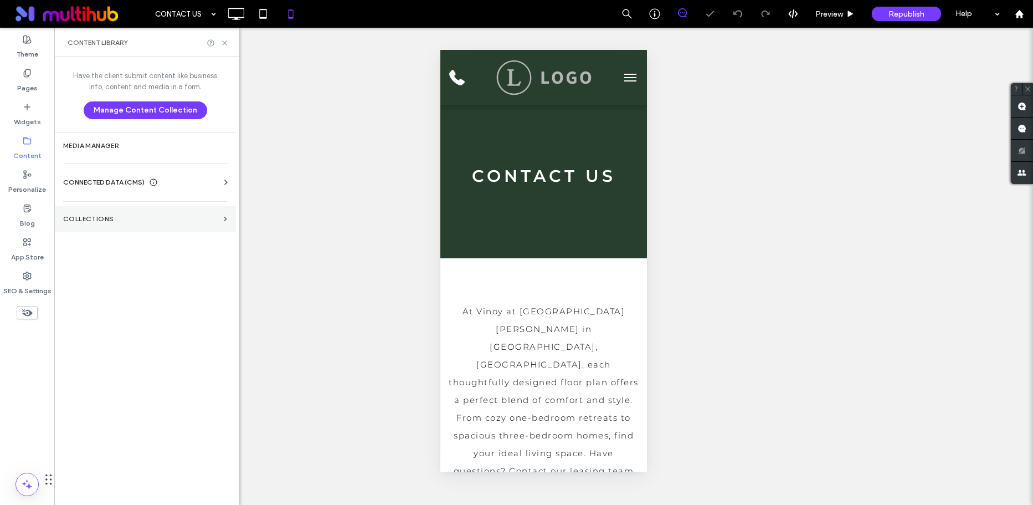
click at [89, 208] on section "Collections" at bounding box center [145, 218] width 182 height 25
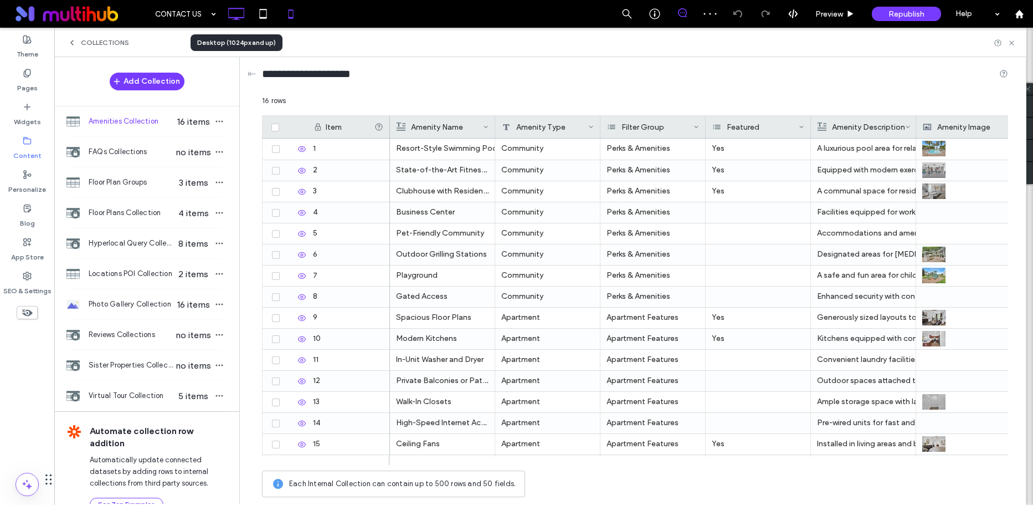
click at [234, 15] on icon at bounding box center [236, 14] width 22 height 22
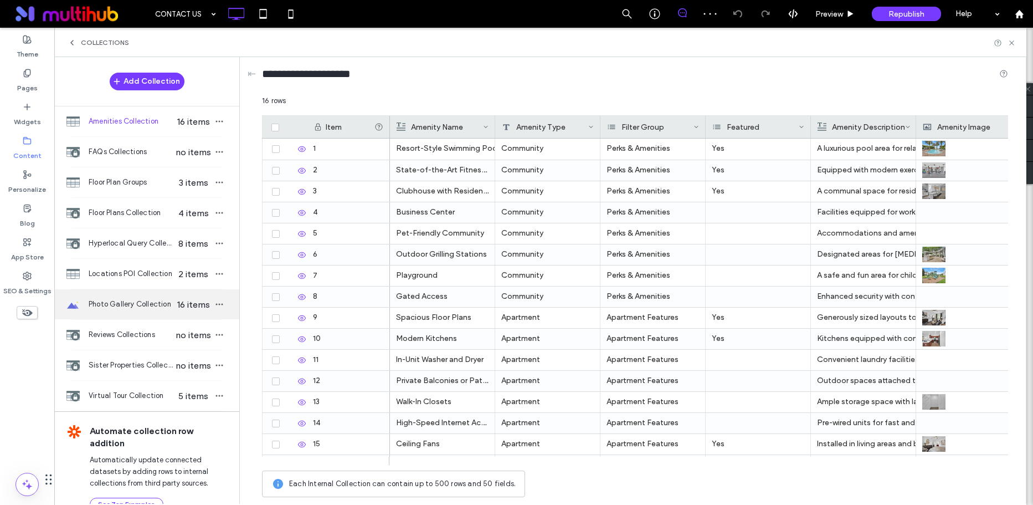
click at [109, 299] on span "Photo Gallery Collection" at bounding box center [131, 304] width 85 height 11
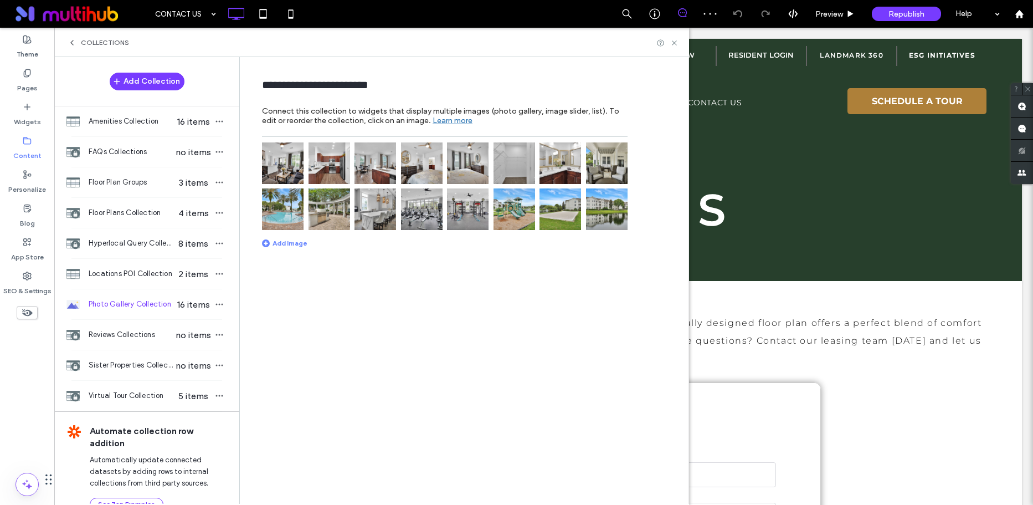
click at [281, 156] on img at bounding box center [283, 163] width 42 height 42
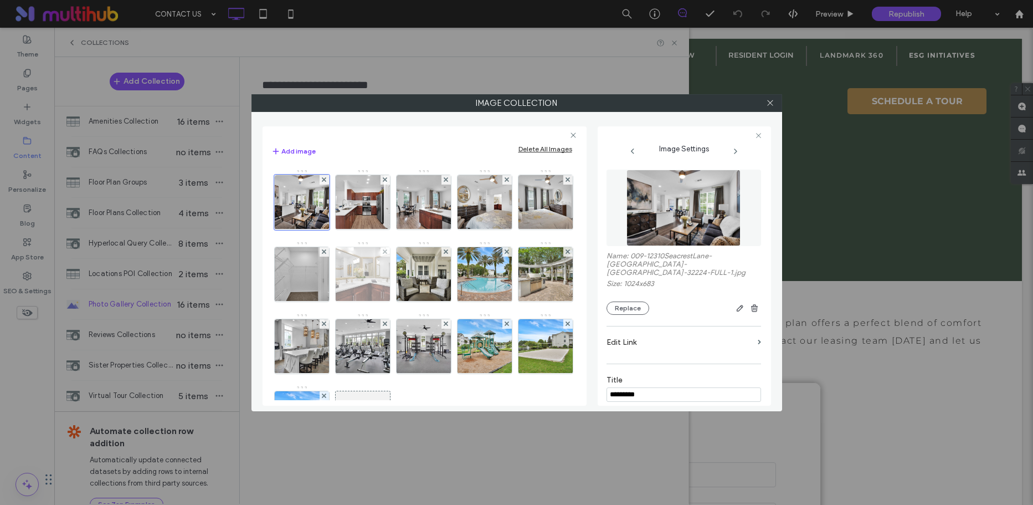
scroll to position [136, 0]
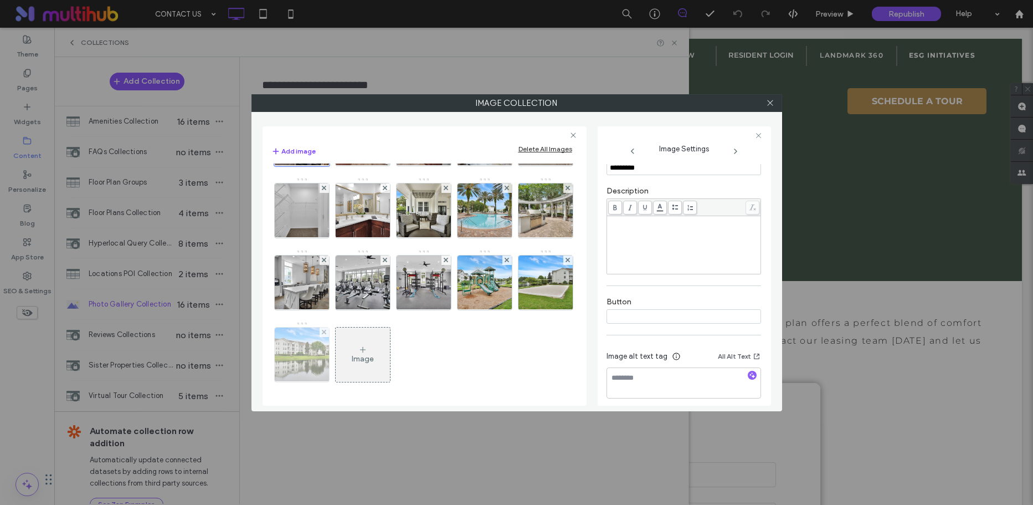
click at [342, 327] on img at bounding box center [301, 354] width 81 height 54
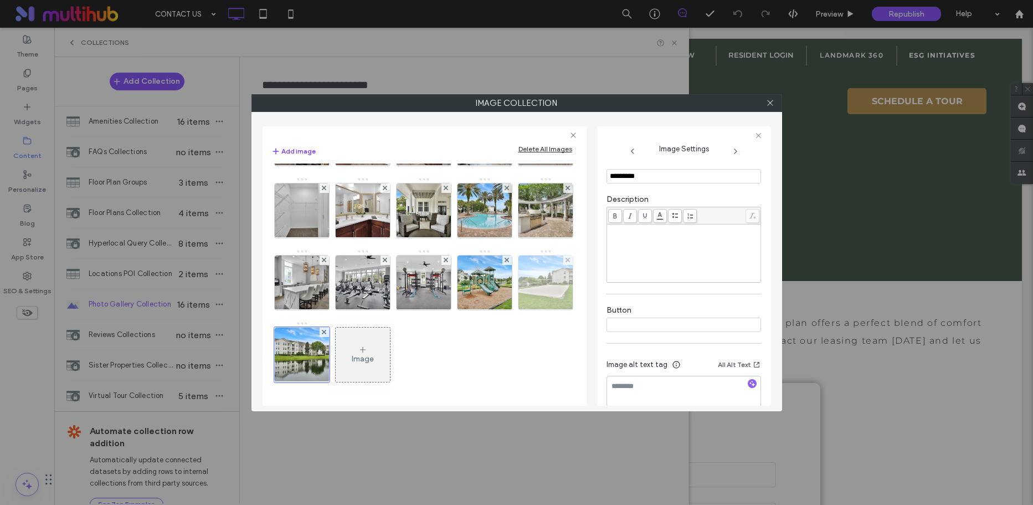
scroll to position [223, 0]
click at [505, 295] on img at bounding box center [545, 282] width 81 height 54
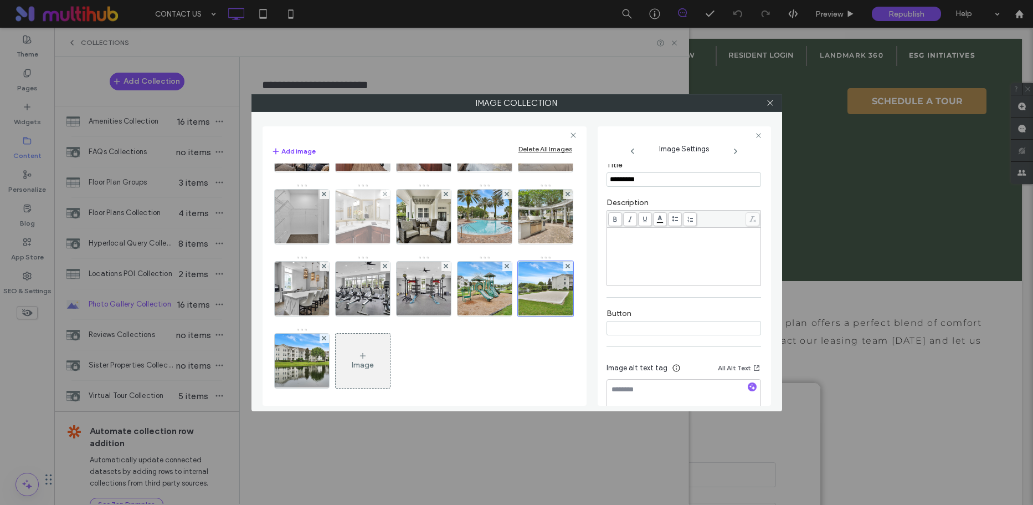
scroll to position [0, 0]
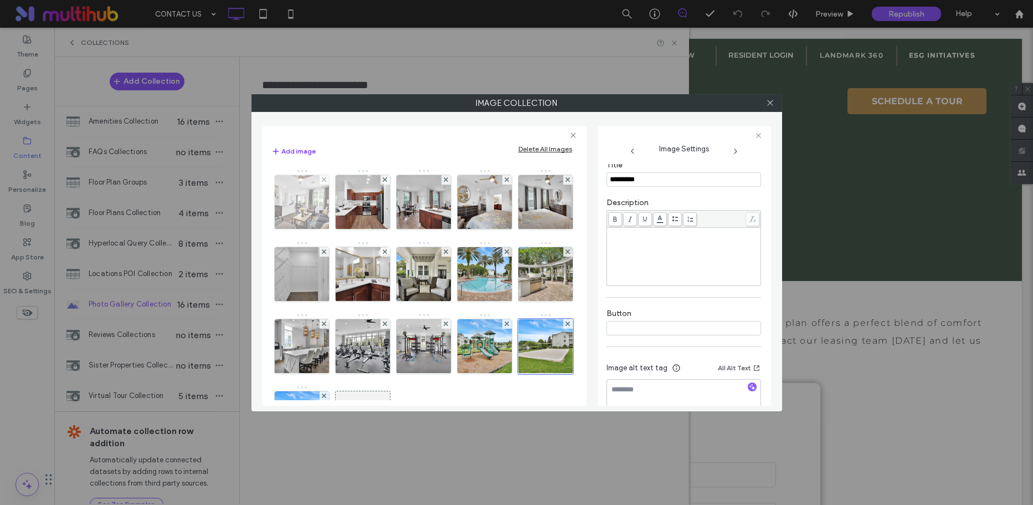
click at [296, 208] on img at bounding box center [301, 202] width 81 height 54
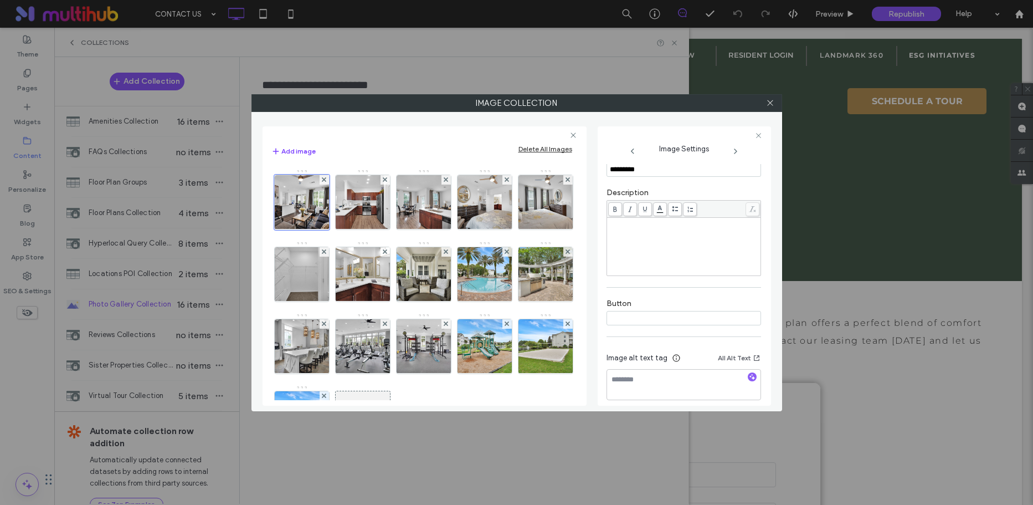
scroll to position [227, 0]
click at [775, 104] on div at bounding box center [770, 103] width 17 height 17
click at [773, 104] on icon at bounding box center [770, 103] width 8 height 8
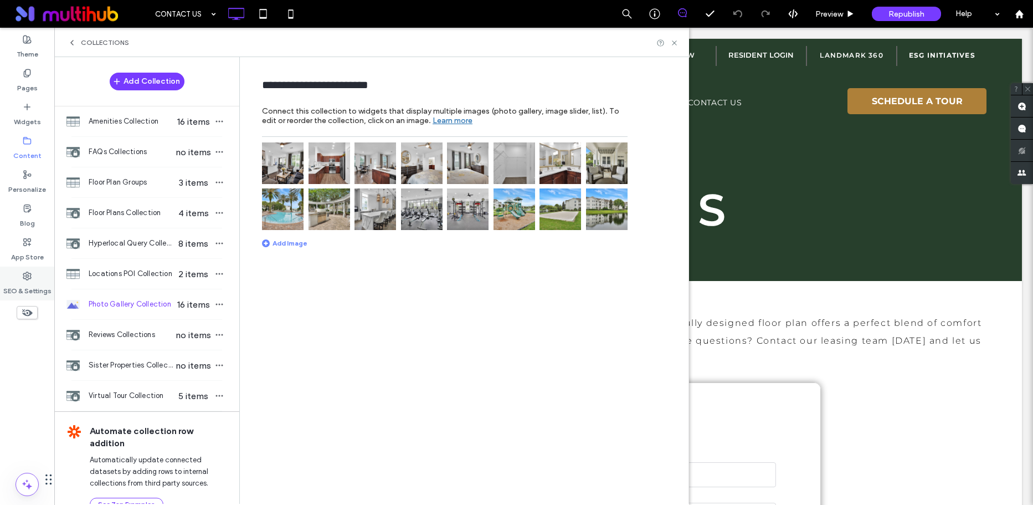
drag, startPoint x: 28, startPoint y: 285, endPoint x: 42, endPoint y: 274, distance: 17.8
click at [28, 285] on label "SEO & Settings" at bounding box center [27, 288] width 48 height 16
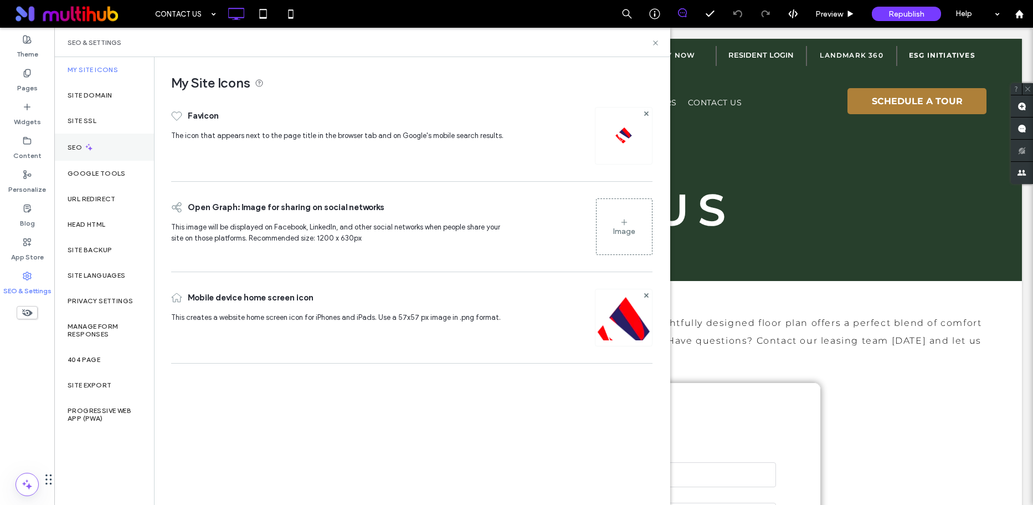
click at [88, 154] on div "SEO" at bounding box center [104, 147] width 100 height 27
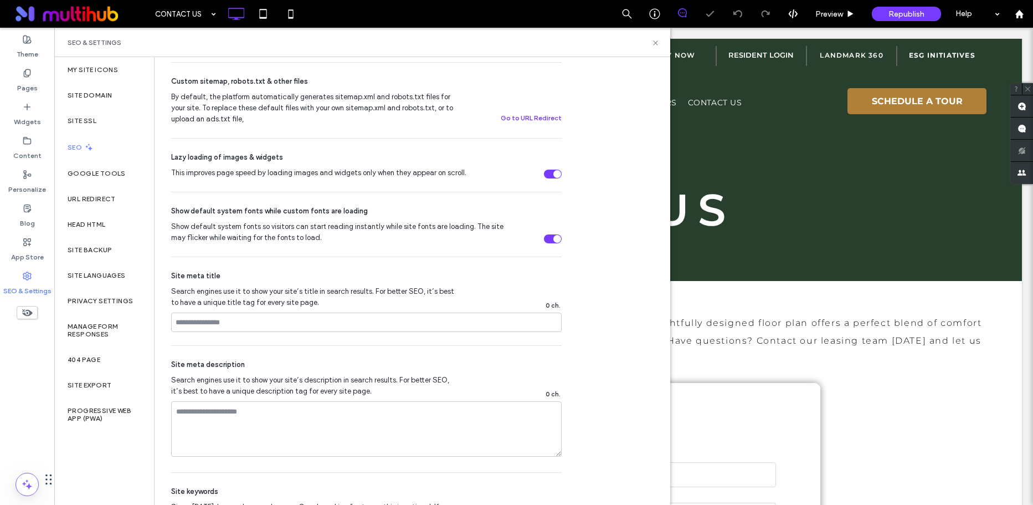
scroll to position [592, 0]
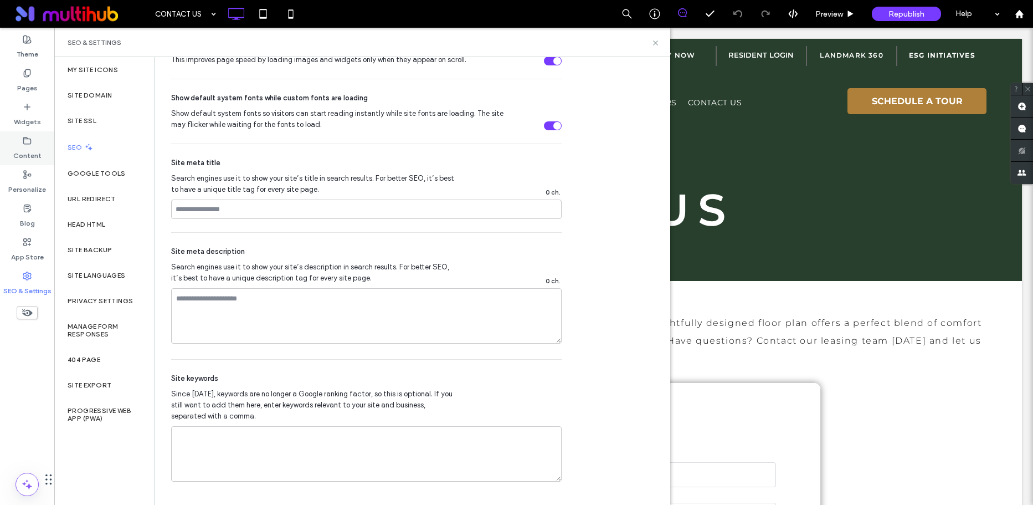
click at [25, 147] on label "Content" at bounding box center [27, 153] width 28 height 16
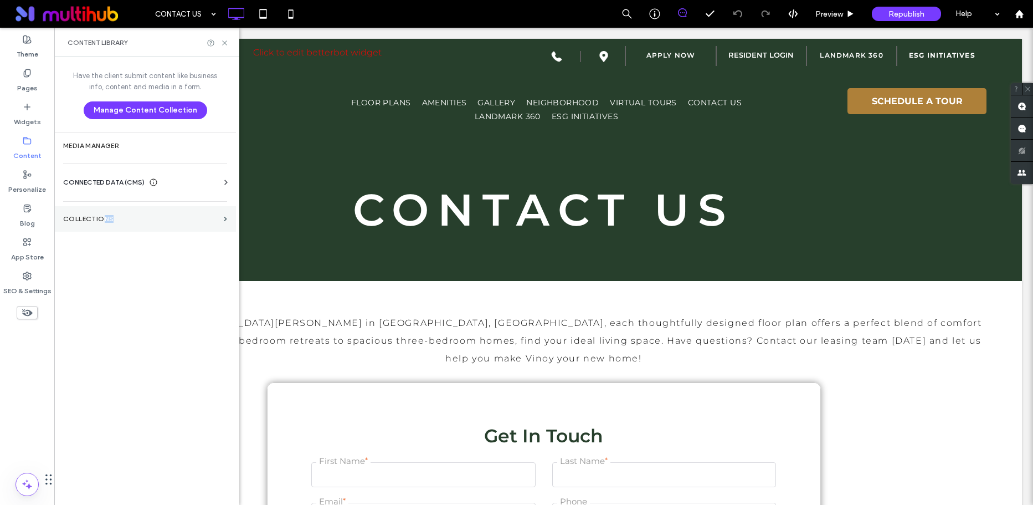
click at [124, 218] on label "Collections" at bounding box center [141, 219] width 156 height 8
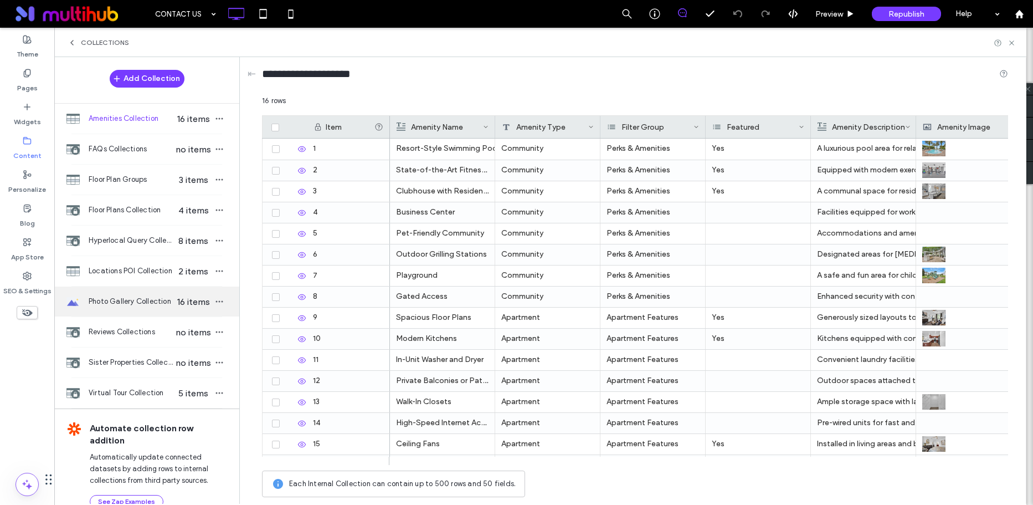
scroll to position [0, 0]
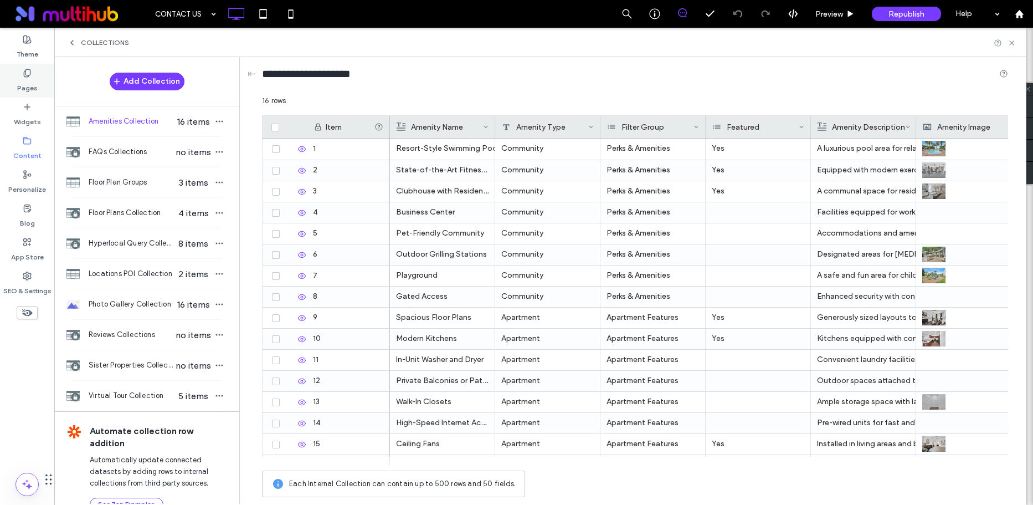
click at [28, 83] on label "Pages" at bounding box center [27, 86] width 21 height 16
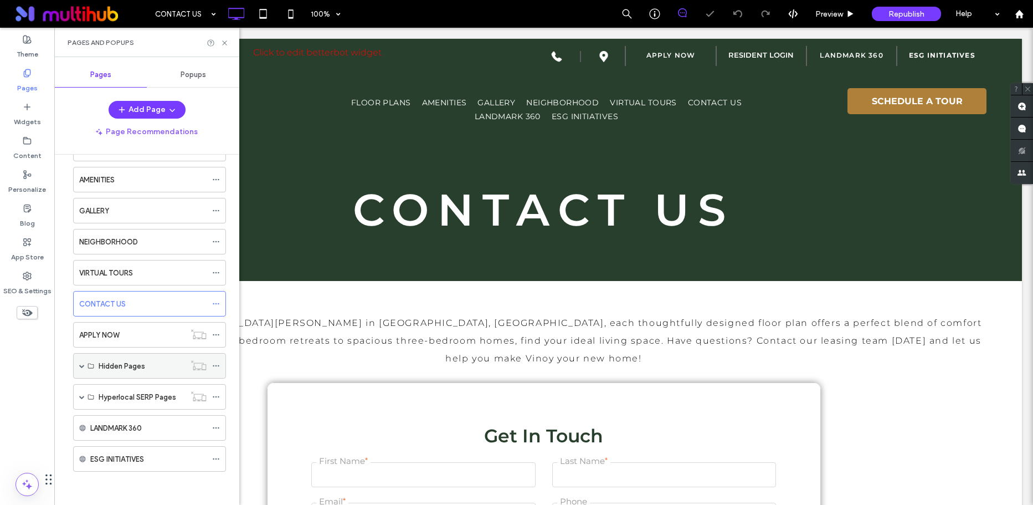
click at [81, 363] on span at bounding box center [82, 366] width 6 height 6
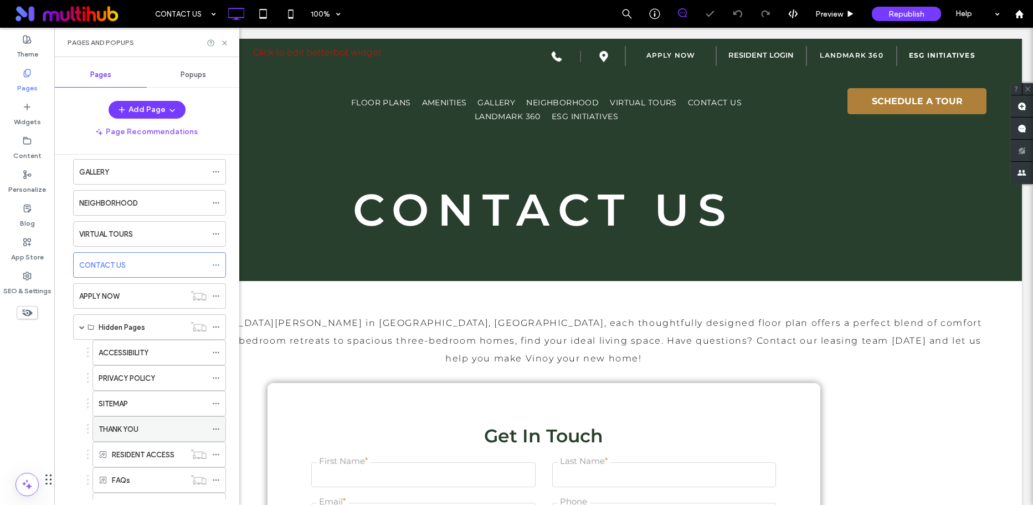
scroll to position [188, 0]
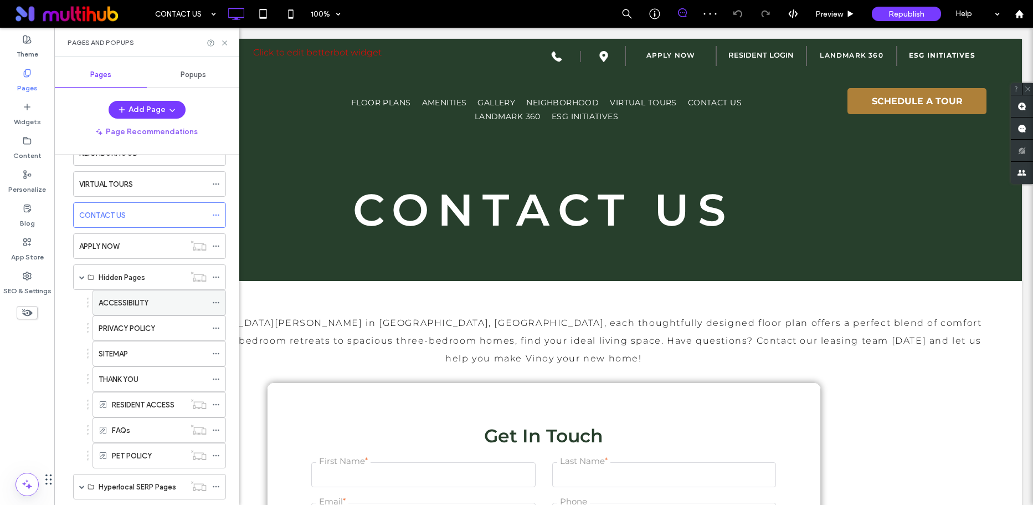
click at [140, 308] on label "ACCESSIBILITY" at bounding box center [124, 302] width 50 height 19
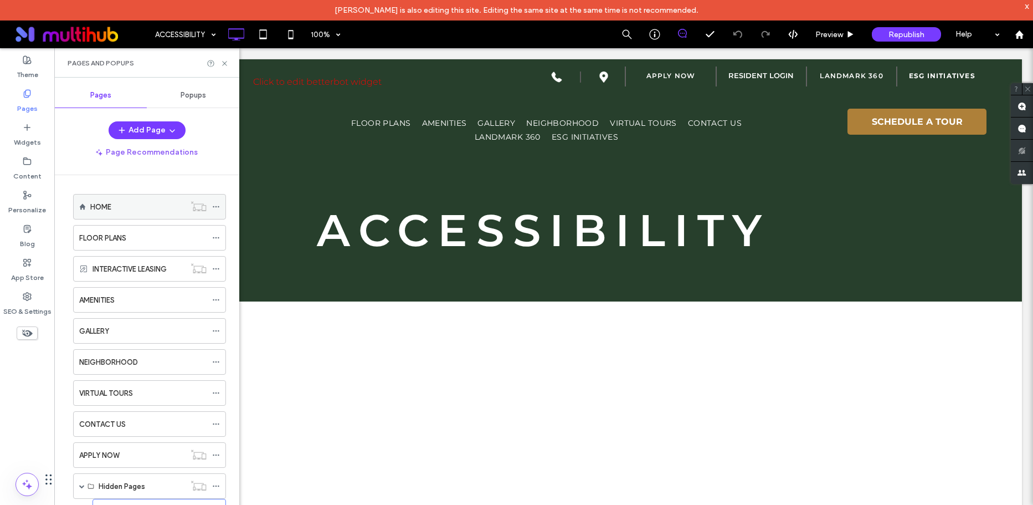
click at [105, 206] on label "HOME" at bounding box center [100, 206] width 21 height 19
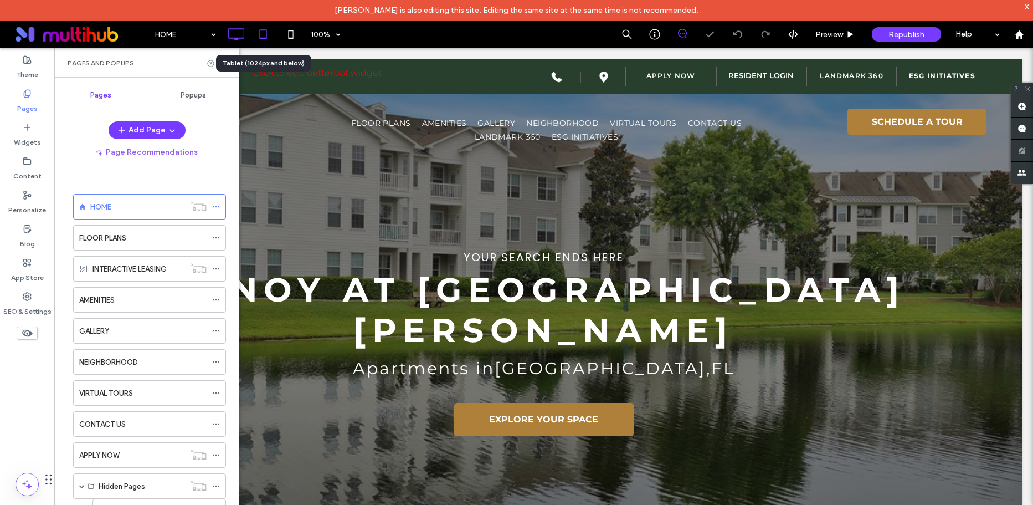
click at [261, 36] on icon at bounding box center [263, 34] width 22 height 22
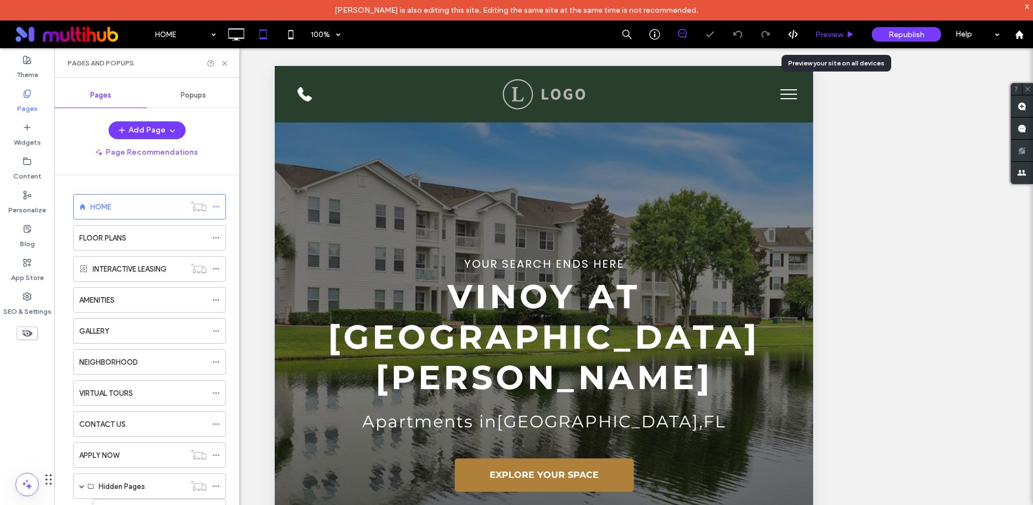
click at [840, 36] on span "Preview" at bounding box center [830, 34] width 28 height 9
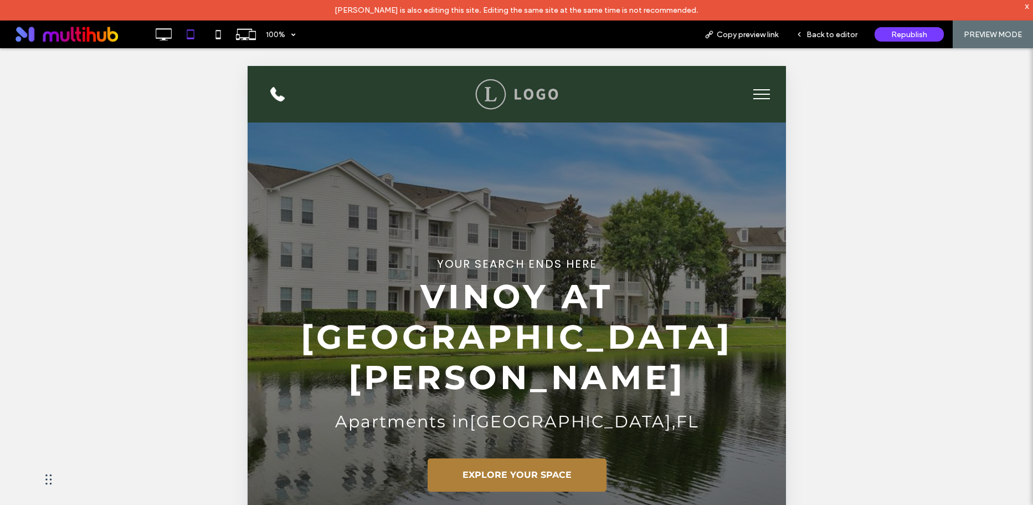
click at [757, 93] on button "menu" at bounding box center [761, 94] width 29 height 29
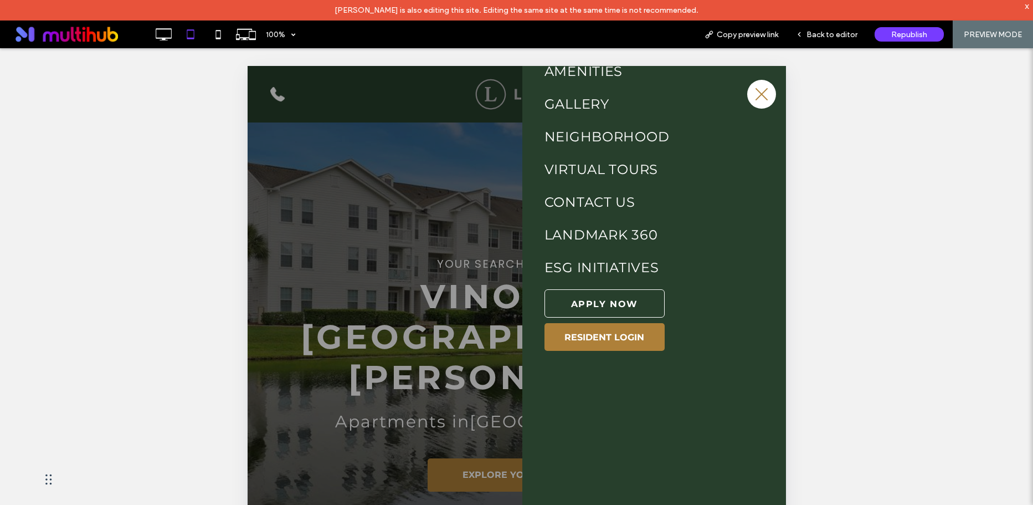
scroll to position [117, 0]
click at [427, 277] on div at bounding box center [516, 420] width 539 height 709
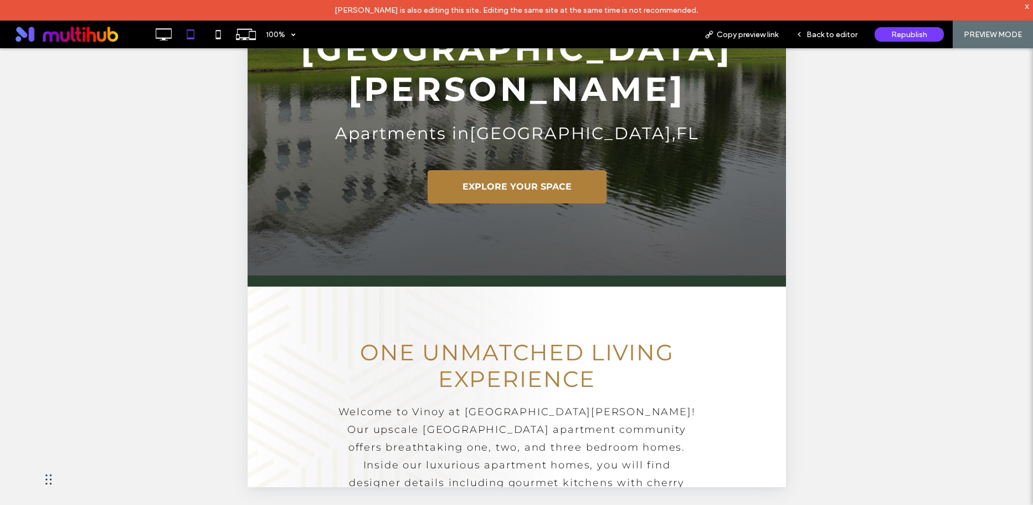
scroll to position [0, 0]
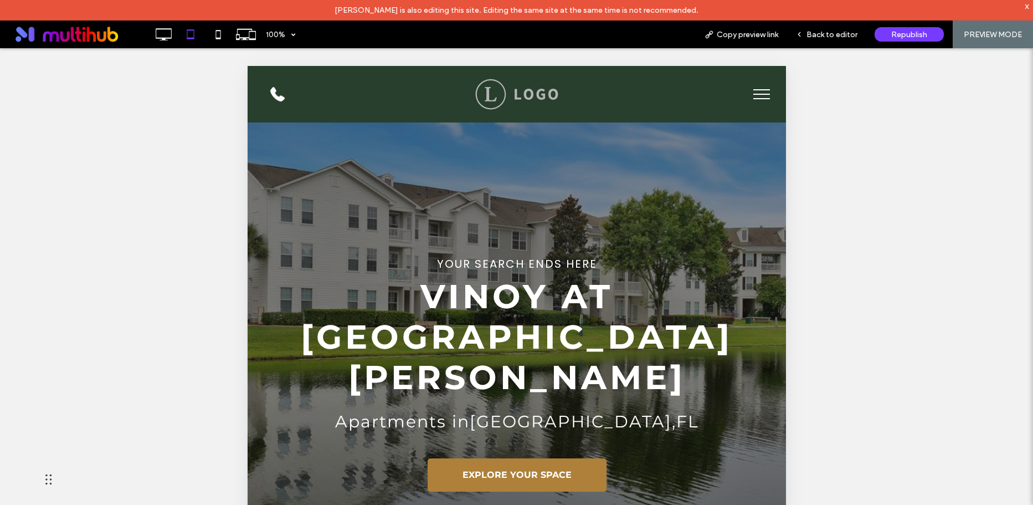
click at [748, 97] on button "menu" at bounding box center [761, 94] width 29 height 29
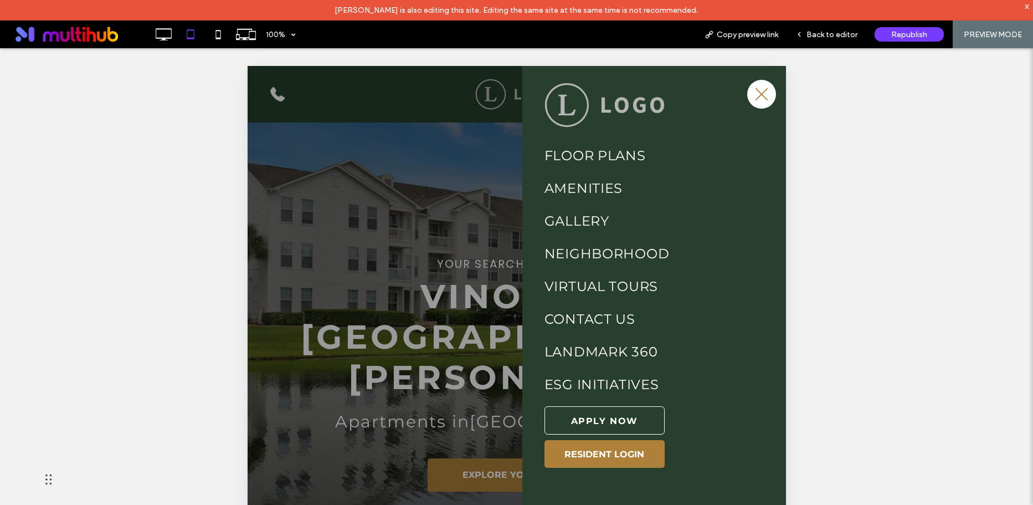
click at [594, 183] on span "AMENITIES" at bounding box center [583, 188] width 78 height 16
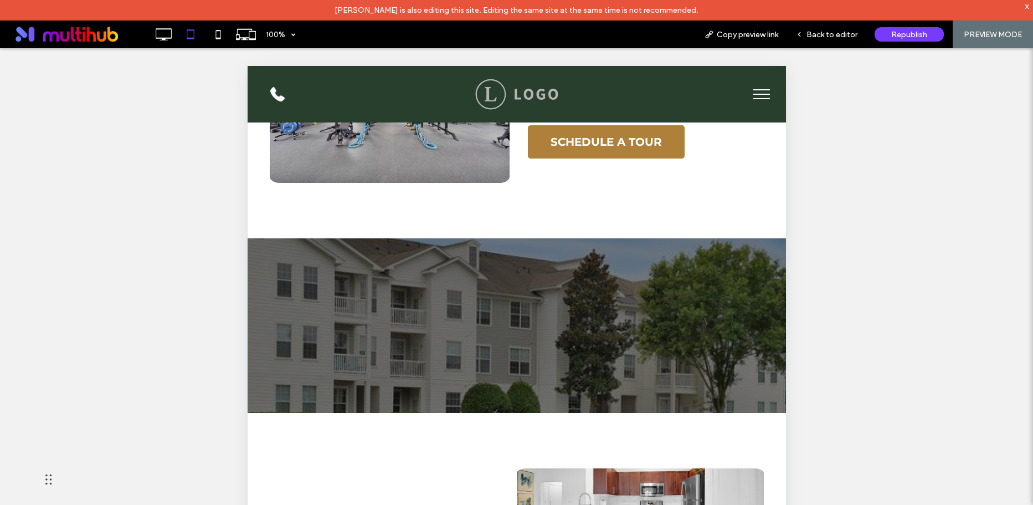
scroll to position [1117, 0]
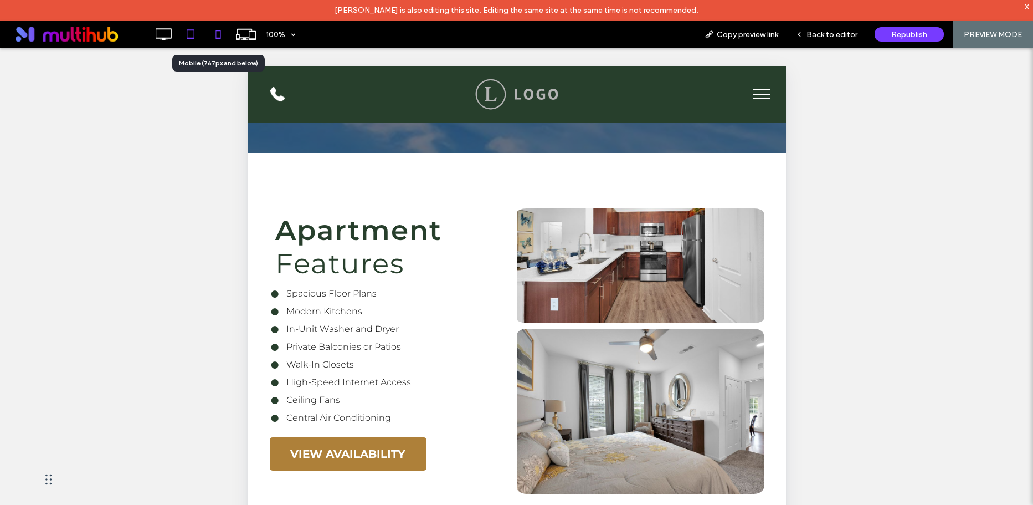
click at [216, 34] on use at bounding box center [218, 34] width 5 height 9
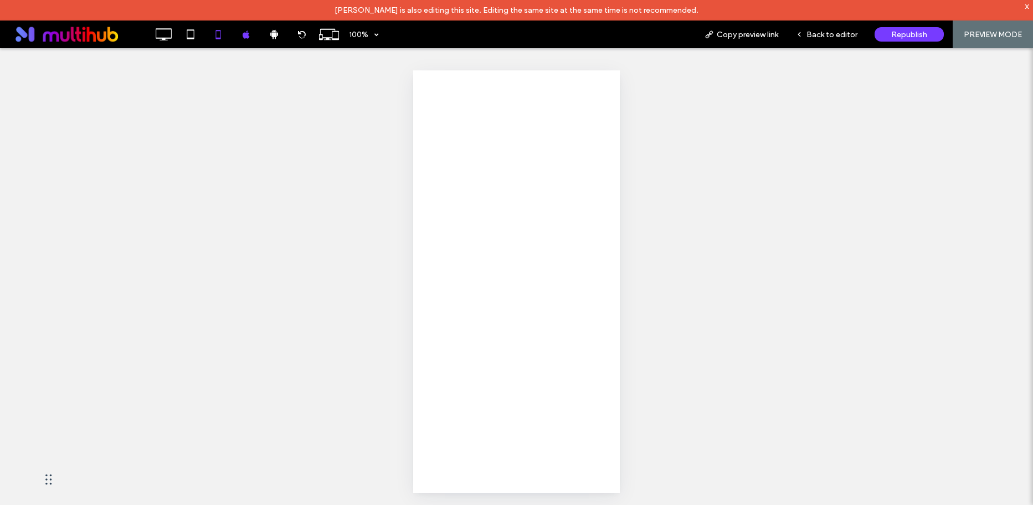
scroll to position [0, 0]
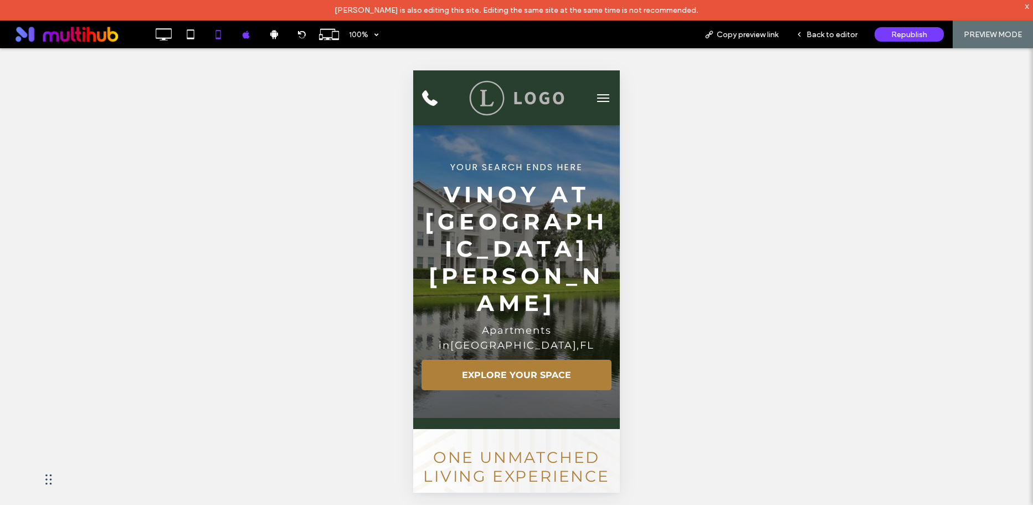
click at [597, 101] on span "menu" at bounding box center [603, 101] width 12 height 1
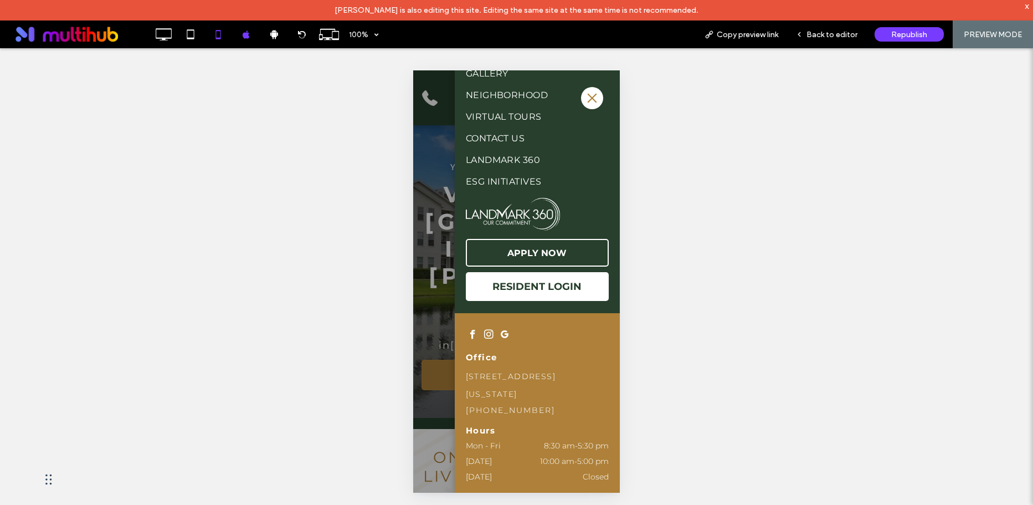
scroll to position [214, 0]
click at [422, 322] on div at bounding box center [516, 281] width 207 height 422
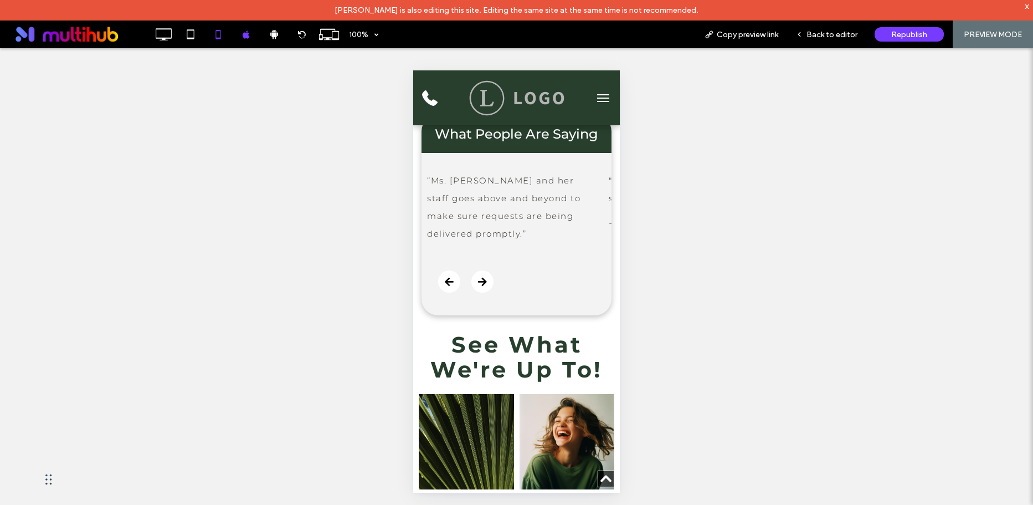
scroll to position [2640, 0]
